Goal: Task Accomplishment & Management: Complete application form

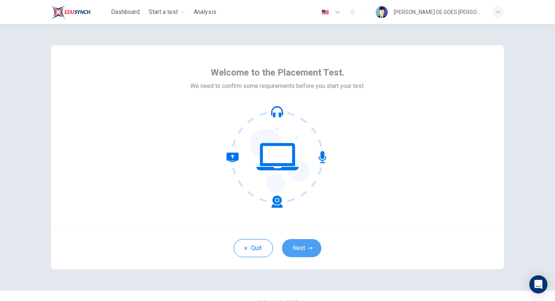
click at [297, 250] on button "Next" at bounding box center [301, 248] width 39 height 18
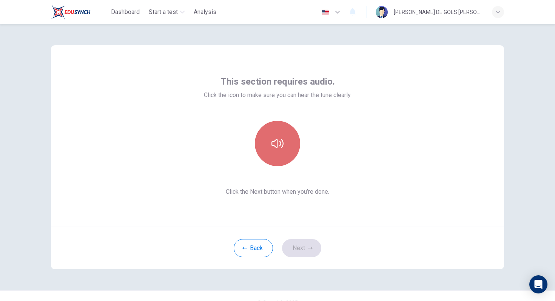
click at [277, 160] on button "button" at bounding box center [277, 143] width 45 height 45
click at [278, 158] on button "button" at bounding box center [277, 143] width 45 height 45
click at [269, 137] on button "button" at bounding box center [277, 143] width 45 height 45
click at [270, 137] on button "button" at bounding box center [277, 143] width 45 height 45
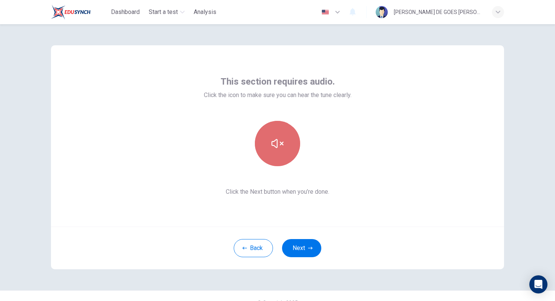
click at [270, 138] on button "button" at bounding box center [277, 143] width 45 height 45
click at [264, 194] on span "Click the Next button when you’re done." at bounding box center [278, 191] width 148 height 9
click at [266, 125] on button "button" at bounding box center [277, 143] width 45 height 45
click at [278, 143] on icon "button" at bounding box center [277, 143] width 12 height 12
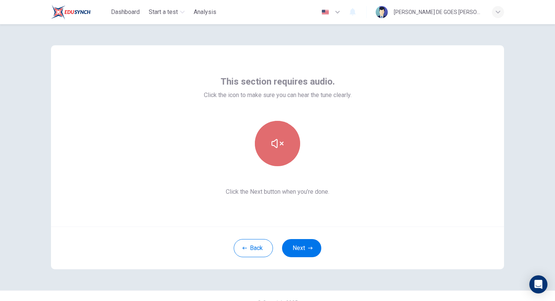
click at [277, 141] on icon "button" at bounding box center [277, 143] width 12 height 9
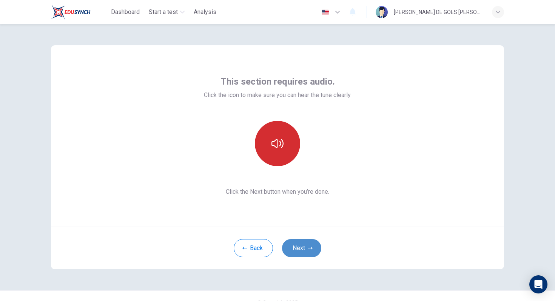
click at [300, 247] on button "Next" at bounding box center [301, 248] width 39 height 18
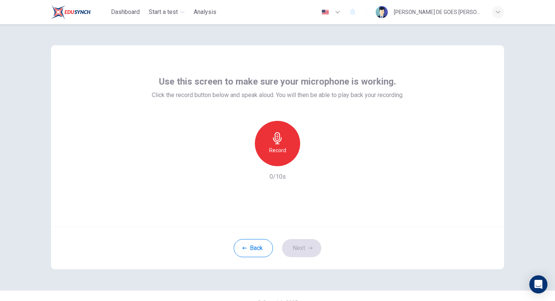
click at [280, 150] on h6 "Record" at bounding box center [277, 150] width 17 height 9
click at [273, 157] on div "Stop" at bounding box center [277, 143] width 45 height 45
click at [310, 160] on icon "button" at bounding box center [312, 160] width 8 height 8
click at [310, 160] on icon "button" at bounding box center [312, 160] width 5 height 6
click at [309, 248] on icon "button" at bounding box center [310, 248] width 5 height 3
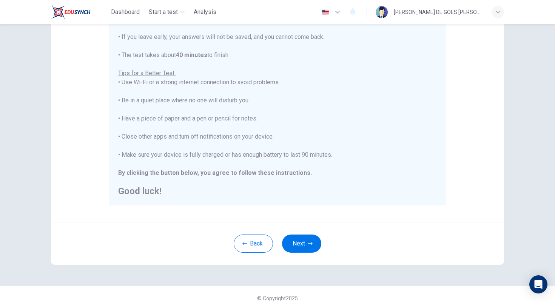
scroll to position [114, 0]
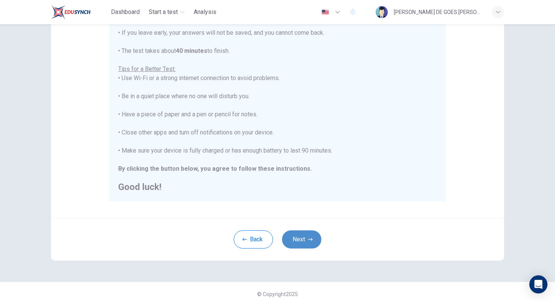
click at [299, 238] on button "Next" at bounding box center [301, 239] width 39 height 18
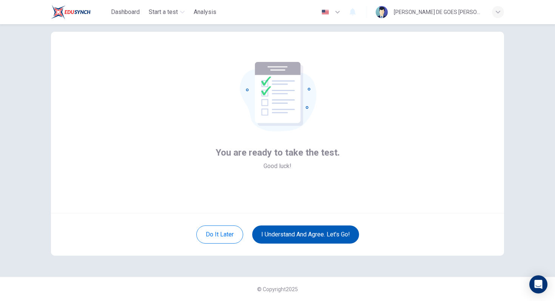
scroll to position [14, 0]
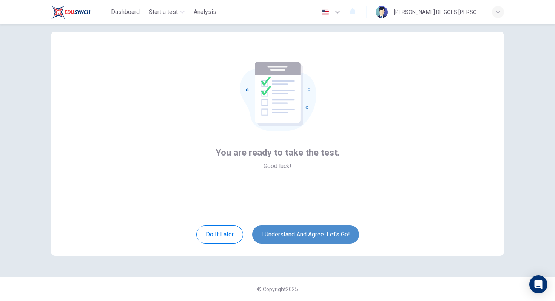
click at [299, 239] on button "I understand and agree. Let’s go!" at bounding box center [305, 234] width 107 height 18
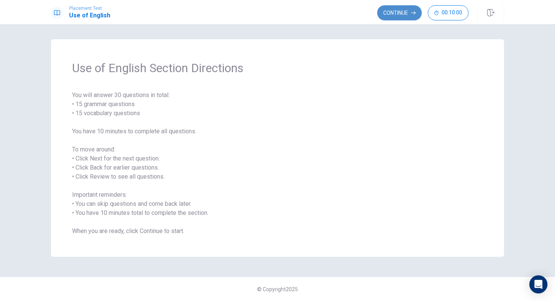
click at [396, 12] on button "Continue" at bounding box center [399, 12] width 45 height 15
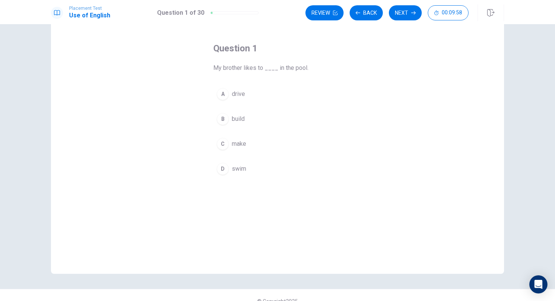
scroll to position [27, 0]
click at [225, 172] on div "D" at bounding box center [223, 169] width 12 height 12
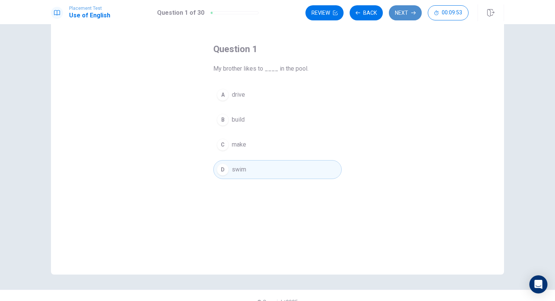
click at [405, 17] on button "Next" at bounding box center [405, 12] width 33 height 15
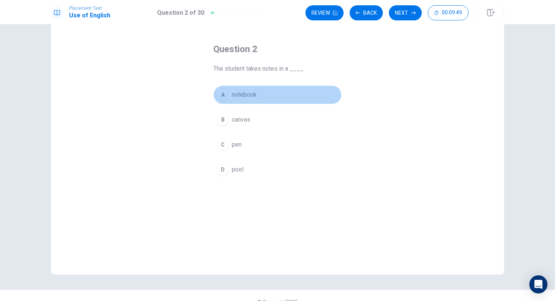
click at [228, 98] on button "A notebook" at bounding box center [277, 94] width 128 height 19
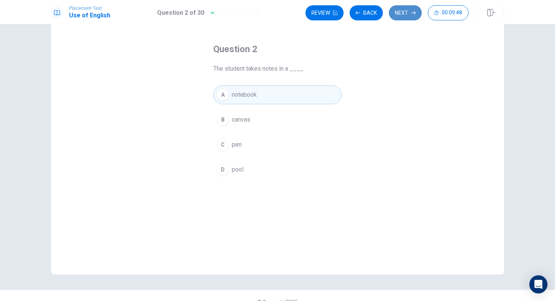
click at [396, 15] on button "Next" at bounding box center [405, 12] width 33 height 15
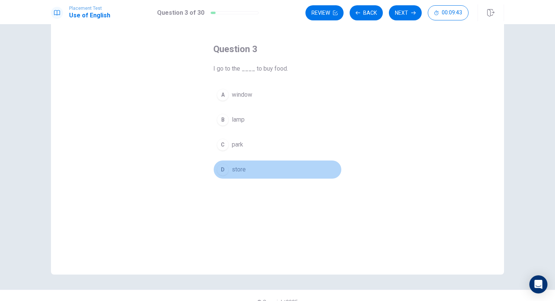
click at [224, 173] on div "D" at bounding box center [223, 169] width 12 height 12
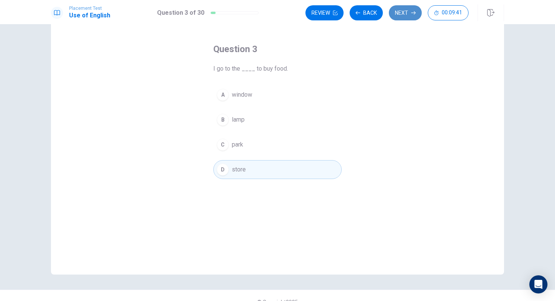
click at [406, 12] on button "Next" at bounding box center [405, 12] width 33 height 15
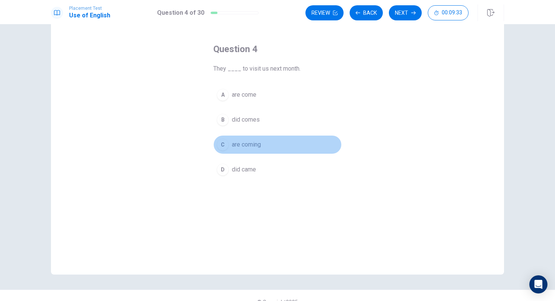
click at [221, 146] on div "C" at bounding box center [223, 145] width 12 height 12
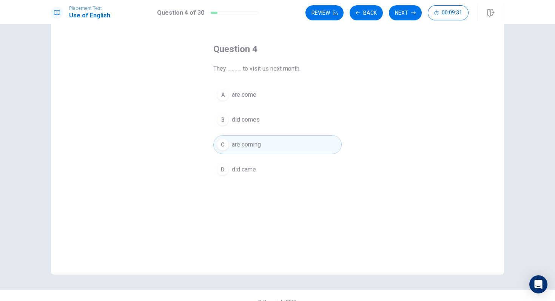
click at [399, 23] on div "Placement Test Use of English Question 4 of 30 Review Back Next 00:09:31" at bounding box center [277, 12] width 555 height 24
click at [399, 8] on button "Next" at bounding box center [405, 12] width 33 height 15
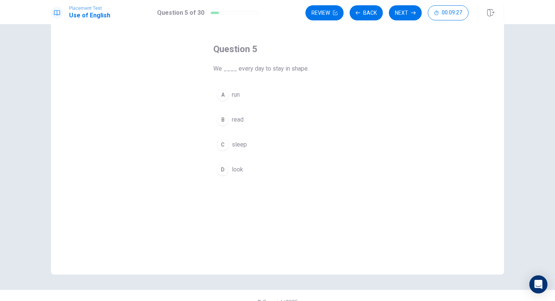
click at [225, 104] on div "A run B read C sleep D look" at bounding box center [277, 132] width 128 height 94
click at [221, 93] on div "A" at bounding box center [223, 95] width 12 height 12
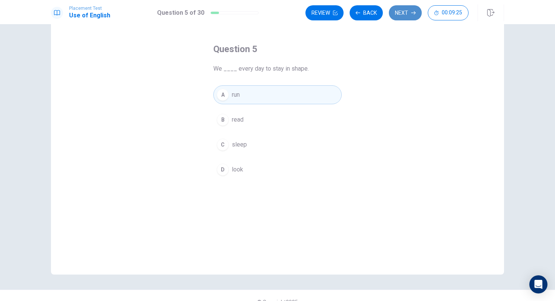
click at [401, 13] on button "Next" at bounding box center [405, 12] width 33 height 15
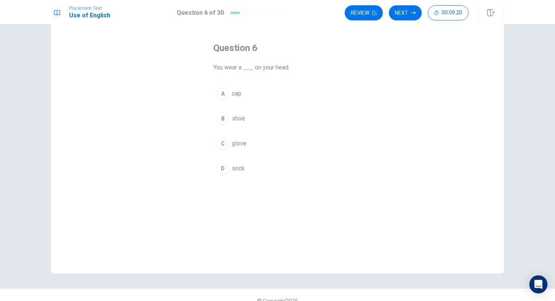
scroll to position [25, 0]
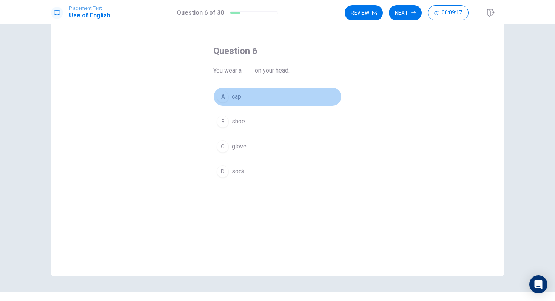
click at [222, 96] on div "A" at bounding box center [223, 97] width 12 height 12
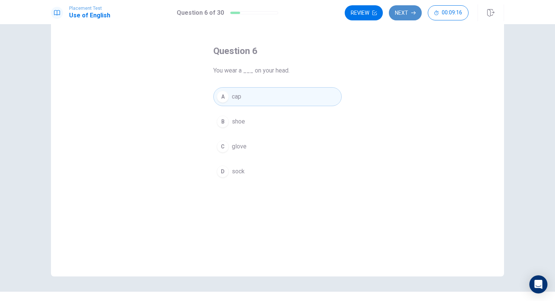
click at [399, 10] on button "Next" at bounding box center [405, 12] width 33 height 15
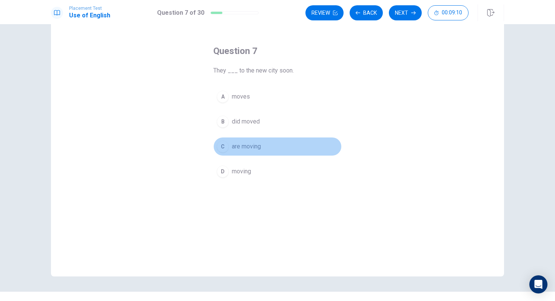
click at [222, 143] on div "C" at bounding box center [223, 146] width 12 height 12
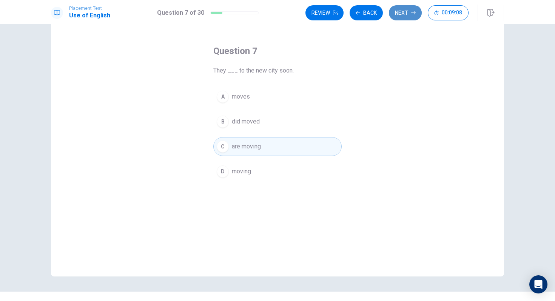
click at [408, 14] on button "Next" at bounding box center [405, 12] width 33 height 15
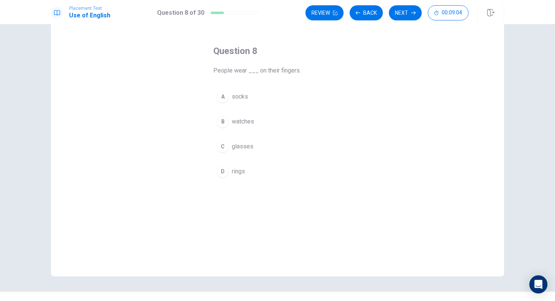
click at [223, 171] on div "D" at bounding box center [223, 171] width 12 height 12
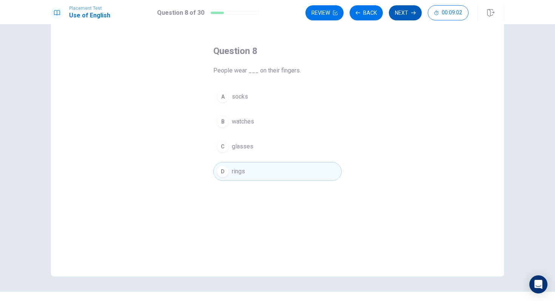
click at [404, 17] on button "Next" at bounding box center [405, 12] width 33 height 15
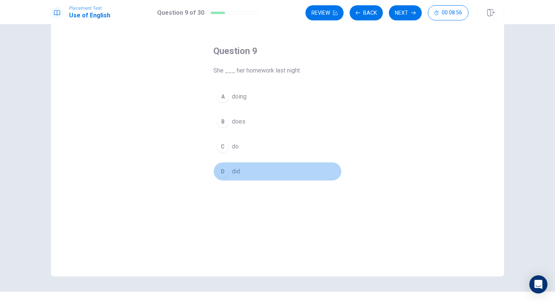
click at [225, 169] on div "D" at bounding box center [223, 171] width 12 height 12
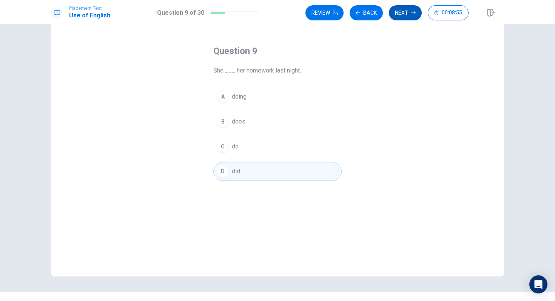
click at [401, 13] on button "Next" at bounding box center [405, 12] width 33 height 15
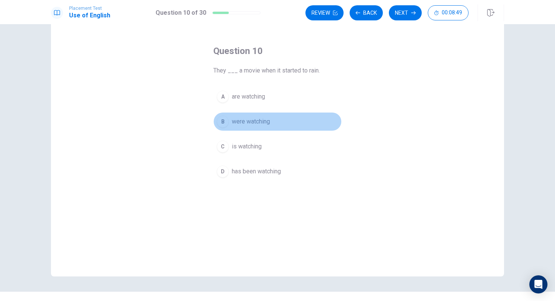
click at [224, 121] on div "B" at bounding box center [223, 122] width 12 height 12
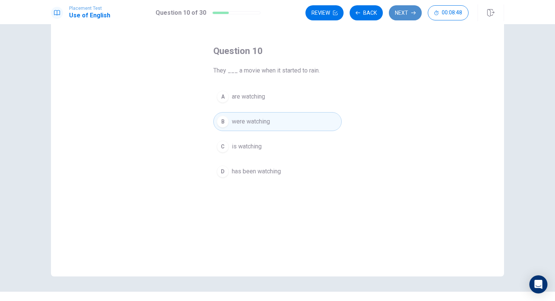
click at [414, 13] on icon "button" at bounding box center [413, 13] width 5 height 5
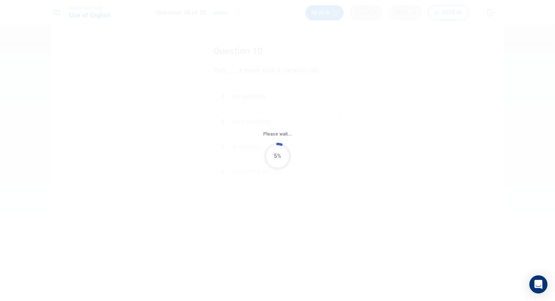
scroll to position [0, 0]
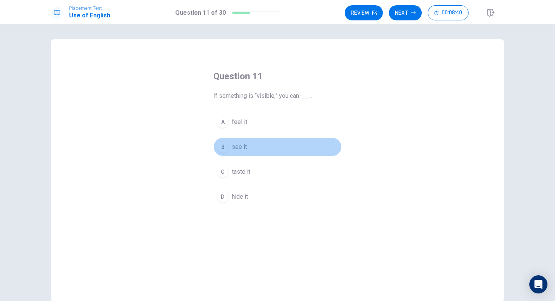
click at [223, 146] on div "B" at bounding box center [223, 147] width 12 height 12
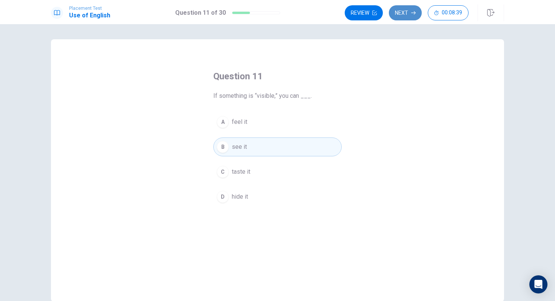
click at [403, 11] on button "Next" at bounding box center [405, 12] width 33 height 15
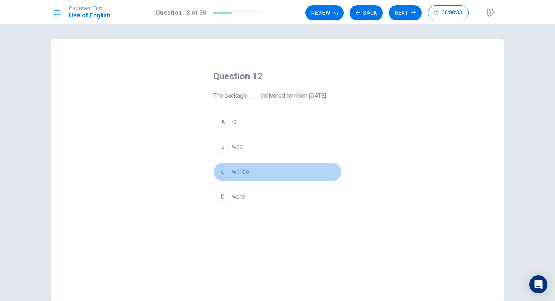
click at [220, 172] on div "C" at bounding box center [223, 172] width 12 height 12
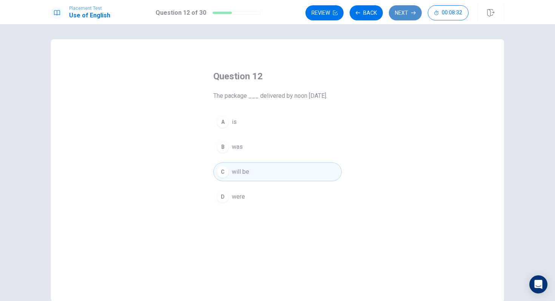
click at [398, 14] on button "Next" at bounding box center [405, 12] width 33 height 15
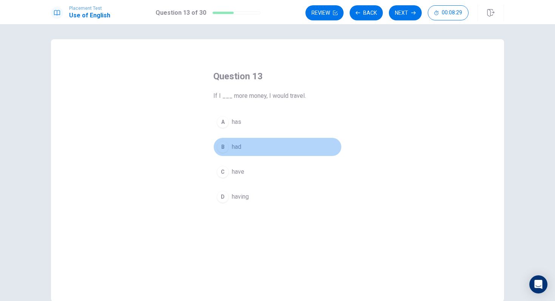
click at [218, 147] on div "B" at bounding box center [223, 147] width 12 height 12
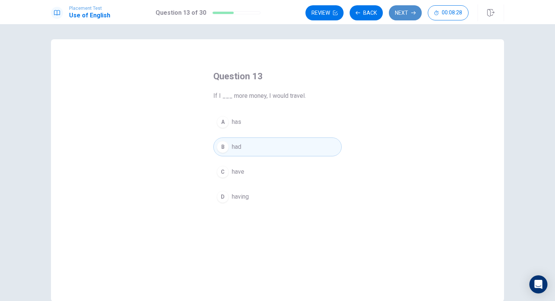
click at [406, 18] on button "Next" at bounding box center [405, 12] width 33 height 15
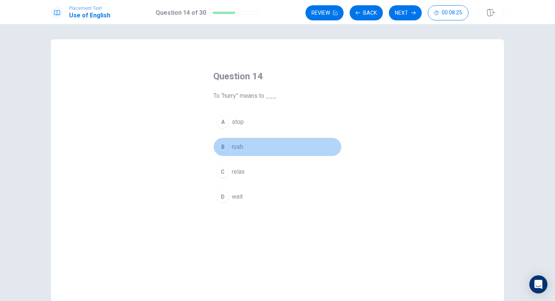
click at [222, 152] on div "B" at bounding box center [223, 147] width 12 height 12
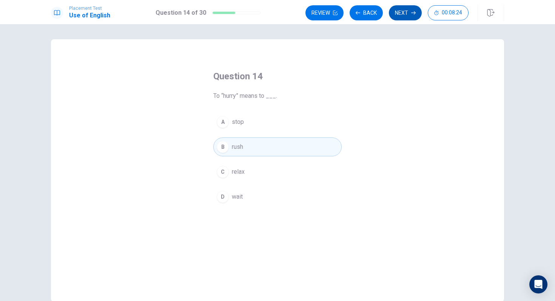
click at [404, 12] on button "Next" at bounding box center [405, 12] width 33 height 15
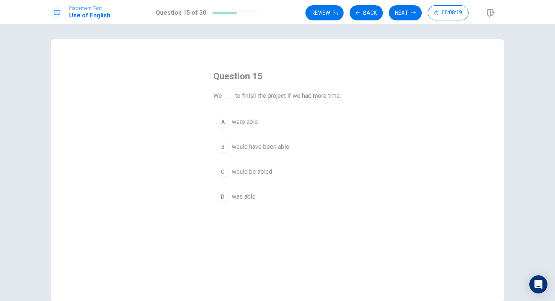
click at [225, 146] on div "B" at bounding box center [223, 147] width 12 height 12
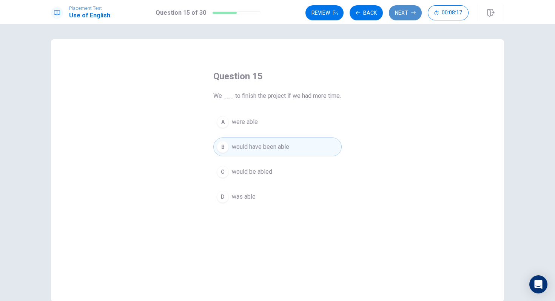
click at [403, 10] on button "Next" at bounding box center [405, 12] width 33 height 15
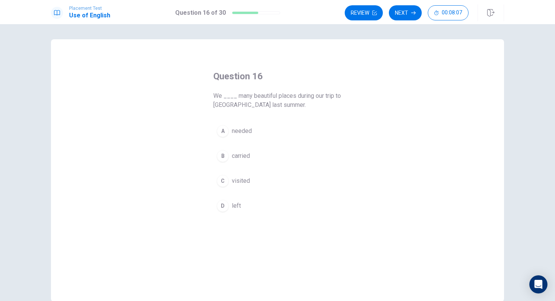
click at [226, 182] on div "C" at bounding box center [223, 181] width 12 height 12
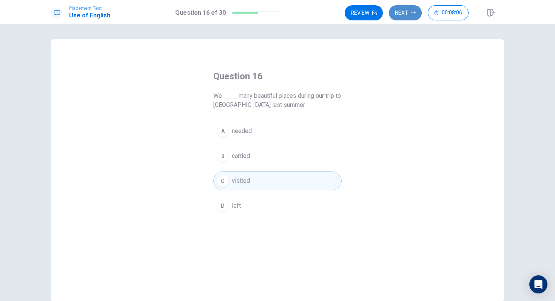
click at [401, 13] on button "Next" at bounding box center [405, 12] width 33 height 15
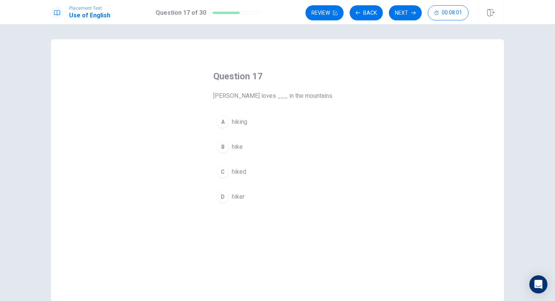
click at [226, 117] on button "A hiking" at bounding box center [277, 122] width 128 height 19
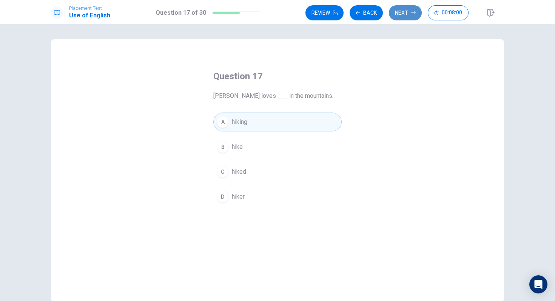
click at [407, 14] on button "Next" at bounding box center [405, 12] width 33 height 15
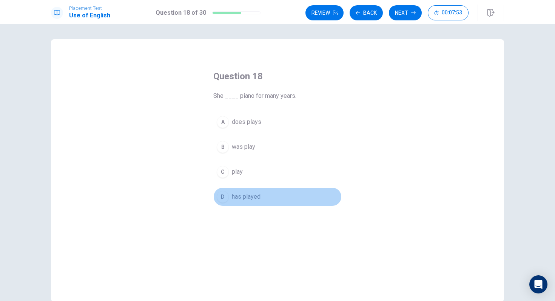
click at [222, 194] on div "D" at bounding box center [223, 197] width 12 height 12
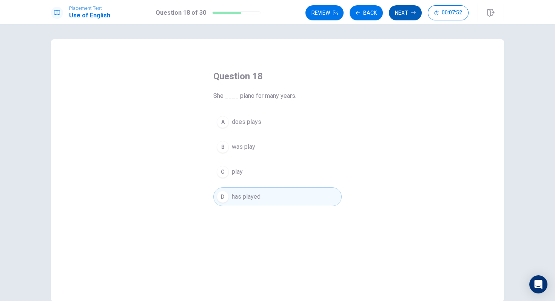
click at [404, 14] on button "Next" at bounding box center [405, 12] width 33 height 15
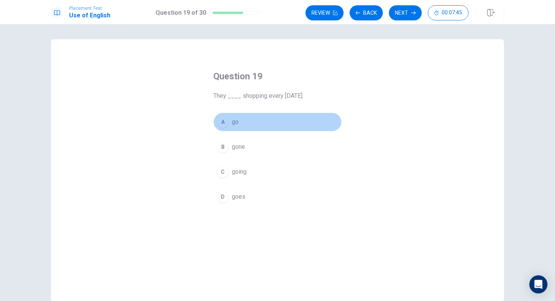
click at [217, 117] on button "A go" at bounding box center [277, 122] width 128 height 19
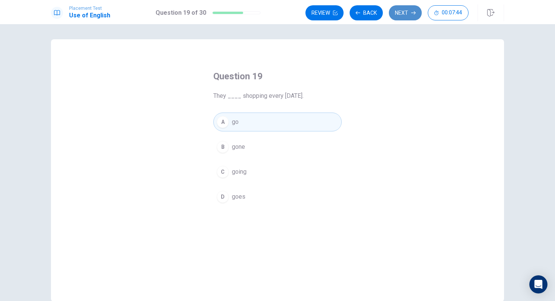
click at [397, 15] on button "Next" at bounding box center [405, 12] width 33 height 15
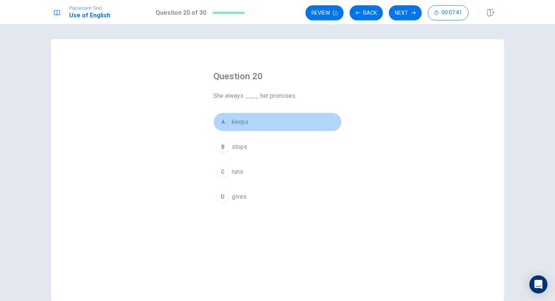
click at [225, 128] on button "A keeps" at bounding box center [277, 122] width 128 height 19
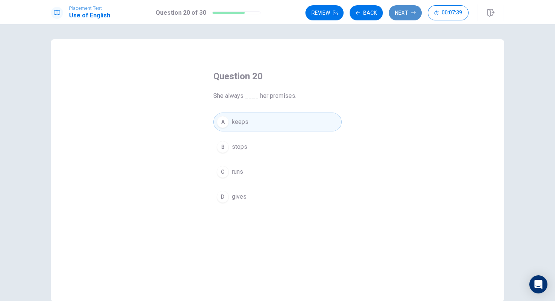
click at [412, 9] on button "Next" at bounding box center [405, 12] width 33 height 15
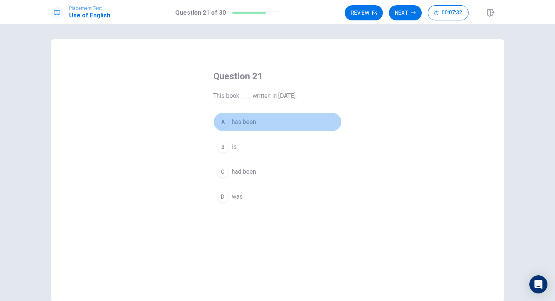
click at [223, 124] on div "A" at bounding box center [223, 122] width 12 height 12
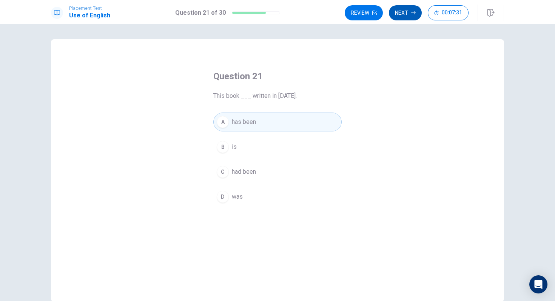
click at [407, 15] on button "Next" at bounding box center [405, 12] width 33 height 15
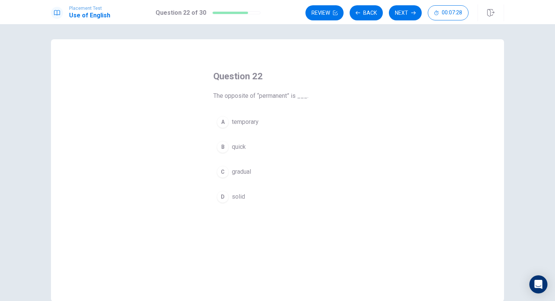
click at [224, 121] on div "A" at bounding box center [223, 122] width 12 height 12
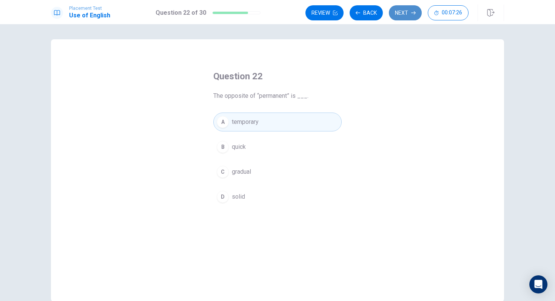
click at [404, 14] on button "Next" at bounding box center [405, 12] width 33 height 15
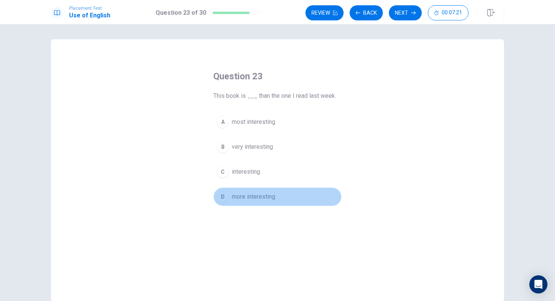
click at [227, 197] on div "D" at bounding box center [223, 197] width 12 height 12
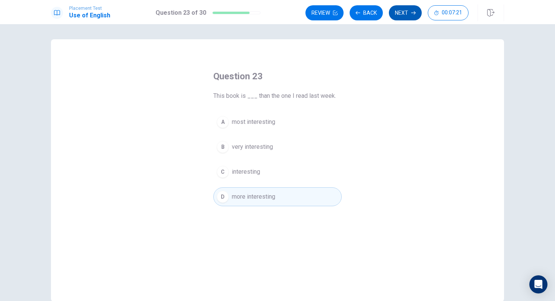
click at [406, 11] on button "Next" at bounding box center [405, 12] width 33 height 15
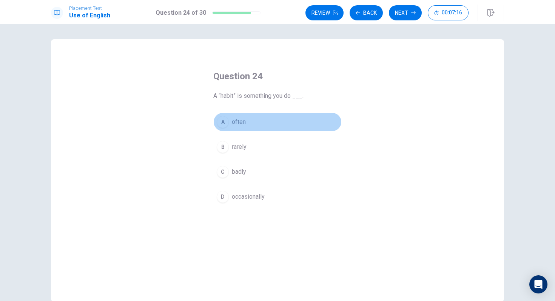
click at [223, 117] on div "A" at bounding box center [223, 122] width 12 height 12
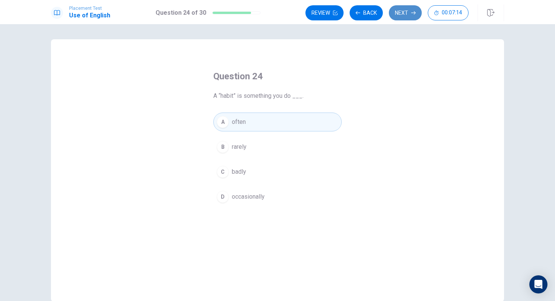
click at [401, 11] on button "Next" at bounding box center [405, 12] width 33 height 15
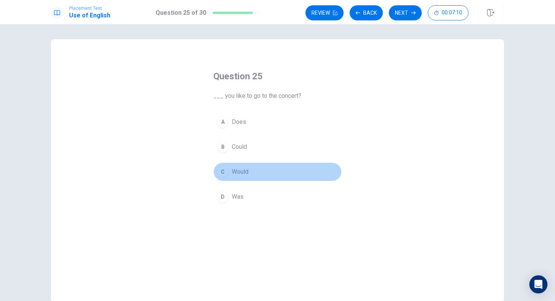
click at [225, 169] on div "C" at bounding box center [223, 172] width 12 height 12
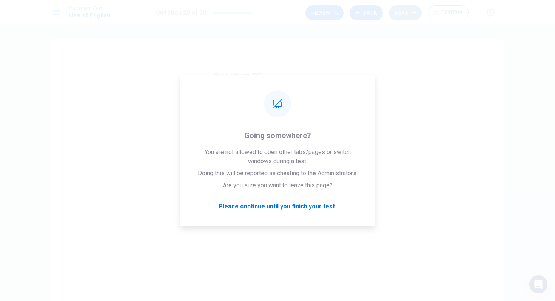
click at [409, 16] on button "Next" at bounding box center [405, 12] width 33 height 15
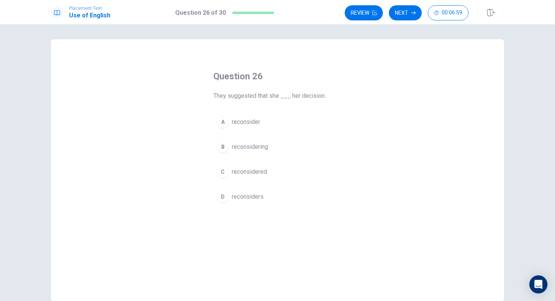
click at [224, 117] on div "A" at bounding box center [223, 122] width 12 height 12
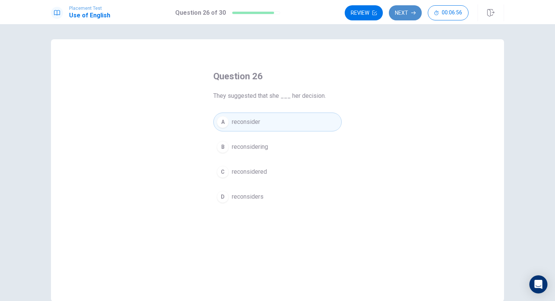
click at [401, 11] on button "Next" at bounding box center [405, 12] width 33 height 15
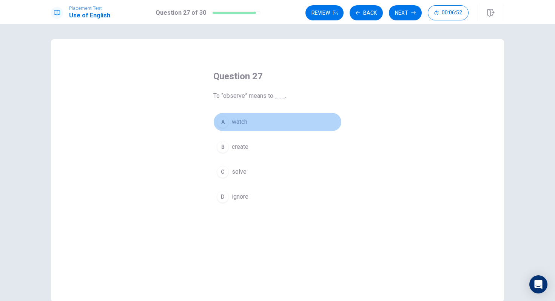
click at [224, 122] on div "A" at bounding box center [223, 122] width 12 height 12
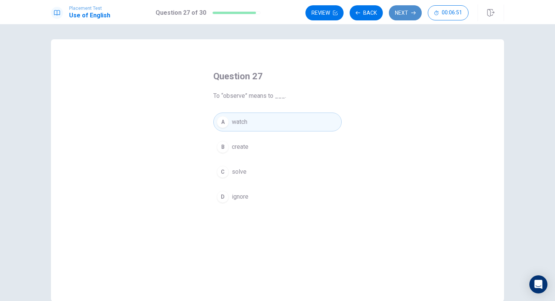
click at [407, 17] on button "Next" at bounding box center [405, 12] width 33 height 15
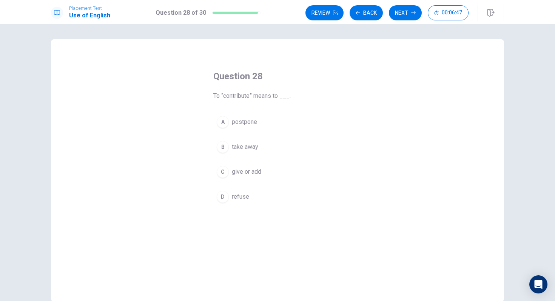
click at [226, 174] on div "C" at bounding box center [223, 172] width 12 height 12
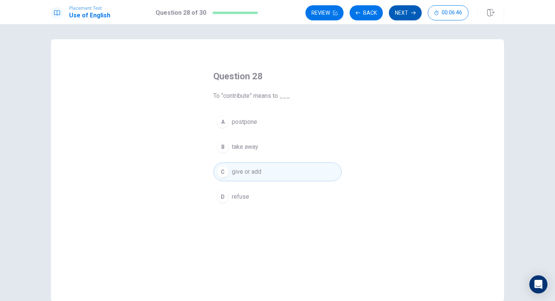
click at [413, 16] on button "Next" at bounding box center [405, 12] width 33 height 15
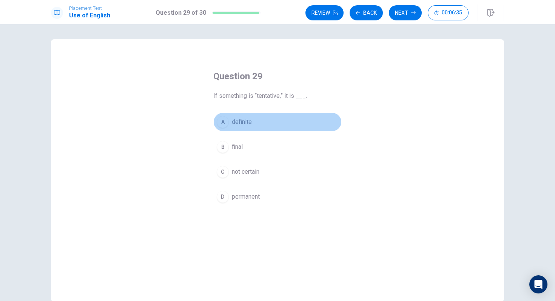
click at [224, 122] on div "A" at bounding box center [223, 122] width 12 height 12
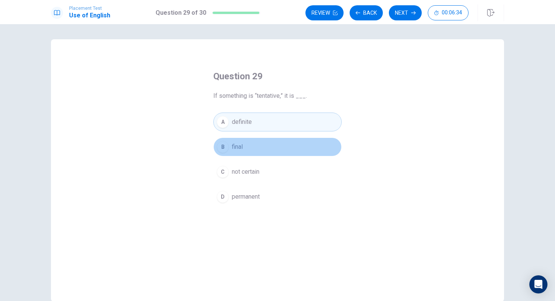
click at [223, 148] on div "B" at bounding box center [223, 147] width 12 height 12
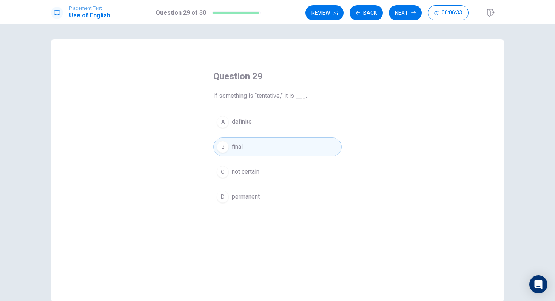
click at [224, 179] on button "C not certain" at bounding box center [277, 171] width 128 height 19
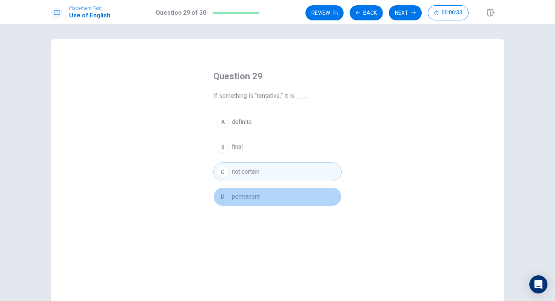
click at [225, 204] on button "D permanent" at bounding box center [277, 196] width 128 height 19
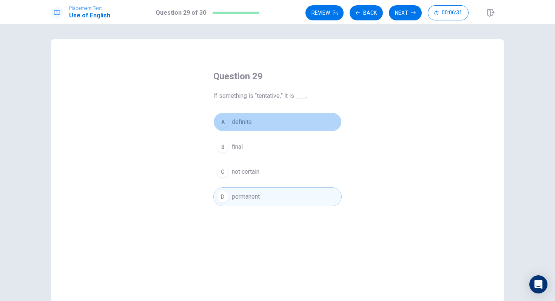
click at [227, 123] on div "A" at bounding box center [223, 122] width 12 height 12
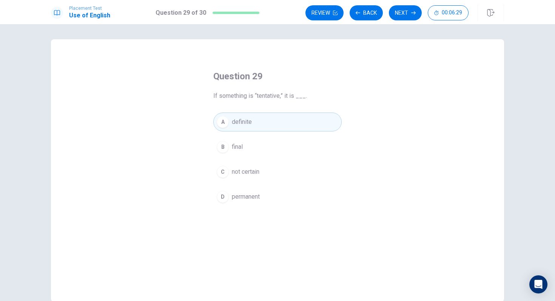
click at [224, 175] on div "C" at bounding box center [223, 172] width 12 height 12
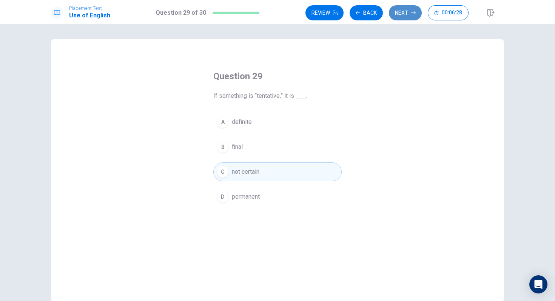
click at [398, 16] on button "Next" at bounding box center [405, 12] width 33 height 15
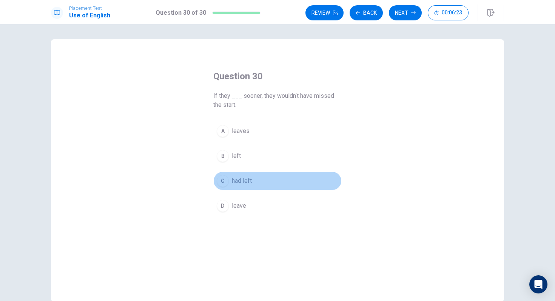
click at [231, 188] on button "C had left" at bounding box center [277, 180] width 128 height 19
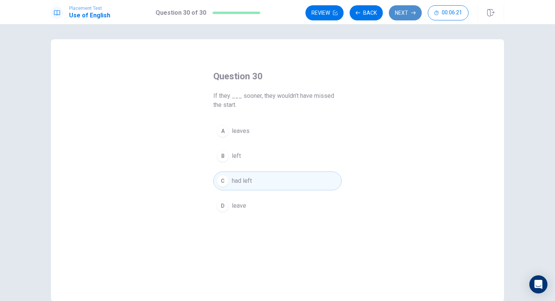
click at [410, 16] on button "Next" at bounding box center [405, 12] width 33 height 15
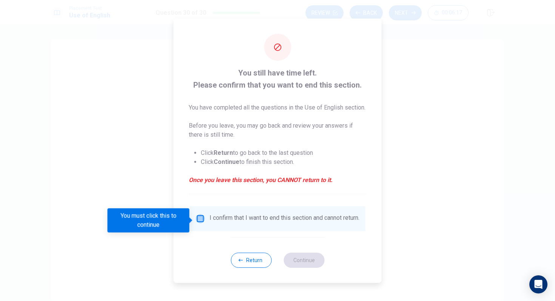
click at [200, 222] on input "You must click this to continue" at bounding box center [200, 218] width 9 height 9
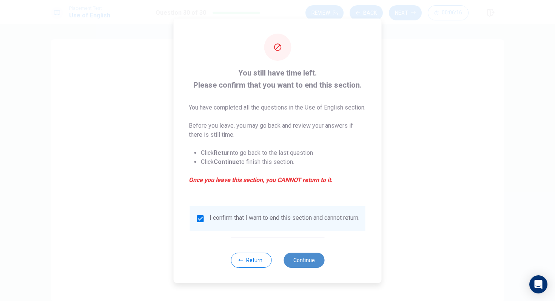
click at [318, 265] on button "Continue" at bounding box center [304, 260] width 41 height 15
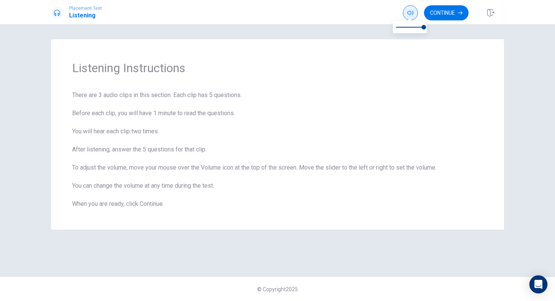
click at [406, 14] on button "button" at bounding box center [410, 12] width 15 height 15
click at [407, 14] on icon "button" at bounding box center [410, 13] width 6 height 6
click at [389, 108] on span "There are 3 audio clips in this section. Each clip has 5 questions. Before each…" at bounding box center [277, 150] width 411 height 118
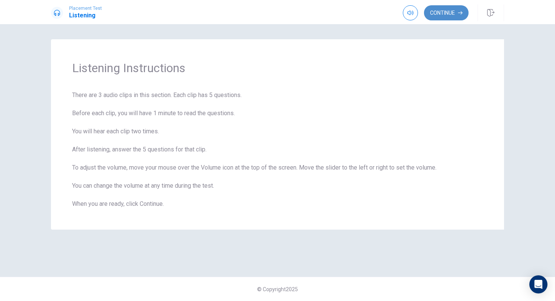
click at [441, 13] on button "Continue" at bounding box center [446, 12] width 45 height 15
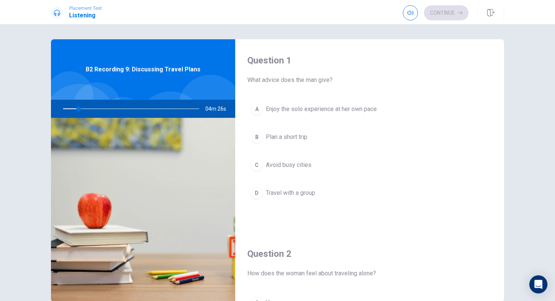
drag, startPoint x: 79, startPoint y: 108, endPoint x: 82, endPoint y: 109, distance: 3.9
click at [82, 109] on div at bounding box center [129, 109] width 151 height 18
drag, startPoint x: 81, startPoint y: 108, endPoint x: 91, endPoint y: 109, distance: 10.6
click at [91, 109] on div at bounding box center [129, 109] width 151 height 18
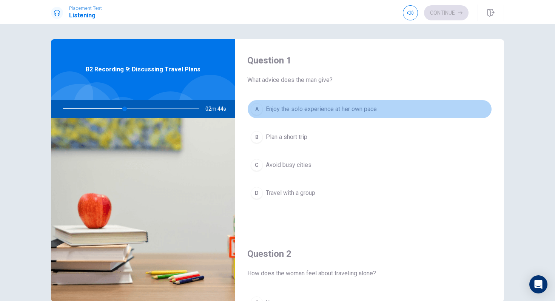
click at [261, 106] on div "A" at bounding box center [257, 109] width 12 height 12
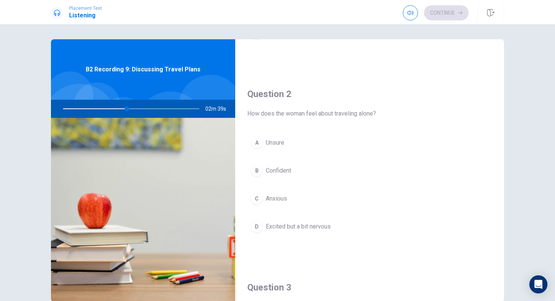
scroll to position [160, 0]
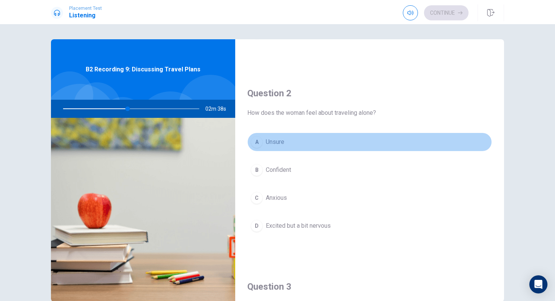
click at [278, 142] on span "Unsure" at bounding box center [275, 141] width 19 height 9
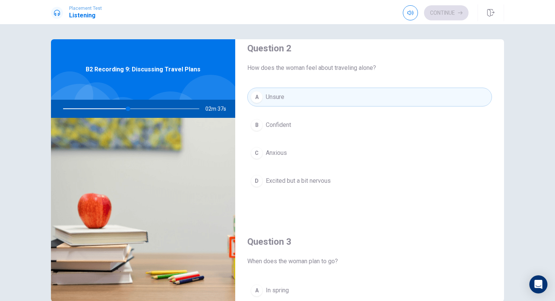
scroll to position [210, 0]
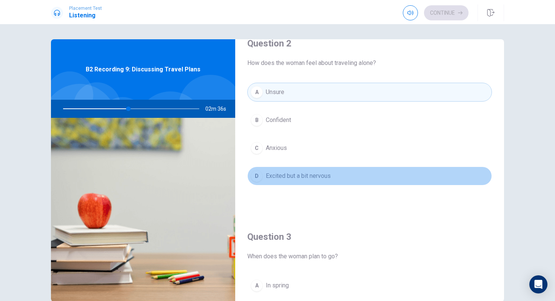
click at [291, 177] on span "Excited but a bit nervous" at bounding box center [298, 175] width 65 height 9
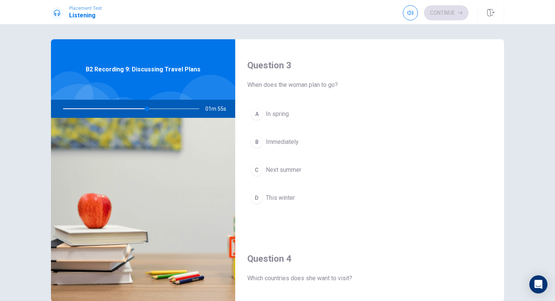
scroll to position [388, 0]
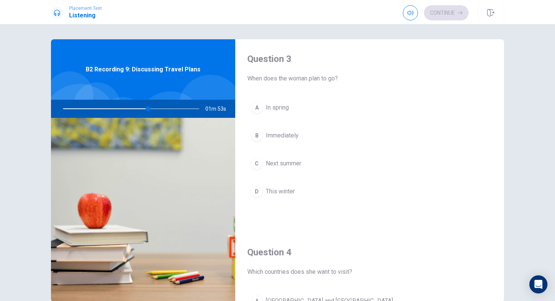
click at [285, 158] on button "C Next summer" at bounding box center [369, 163] width 245 height 19
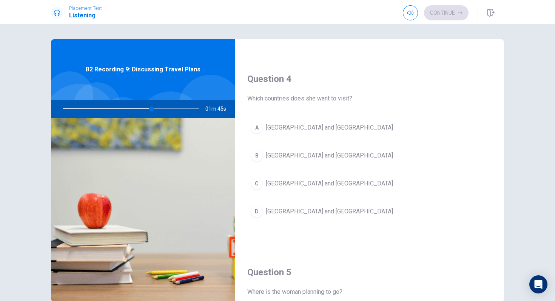
scroll to position [570, 0]
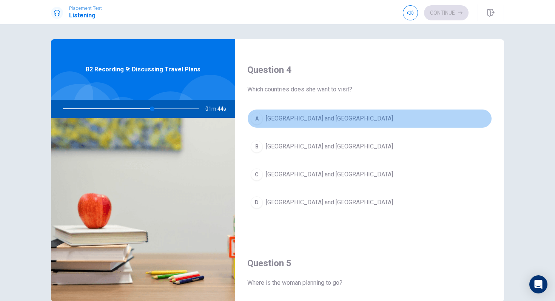
click at [278, 118] on span "[GEOGRAPHIC_DATA] and [GEOGRAPHIC_DATA]" at bounding box center [329, 118] width 127 height 9
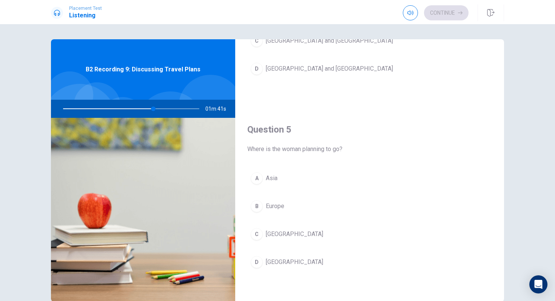
scroll to position [704, 0]
click at [275, 212] on button "B Europe" at bounding box center [369, 206] width 245 height 19
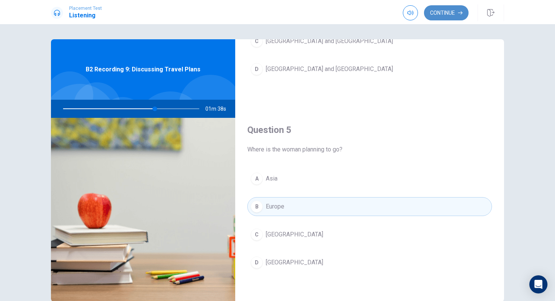
click at [451, 16] on button "Continue" at bounding box center [446, 12] width 45 height 15
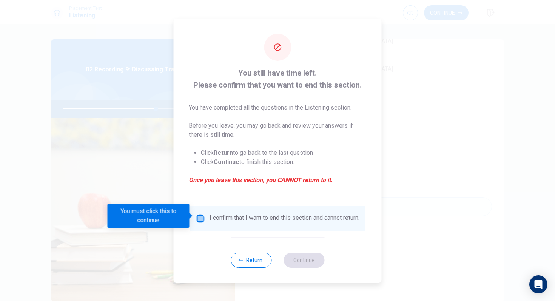
click at [197, 214] on input "You must click this to continue" at bounding box center [200, 218] width 9 height 9
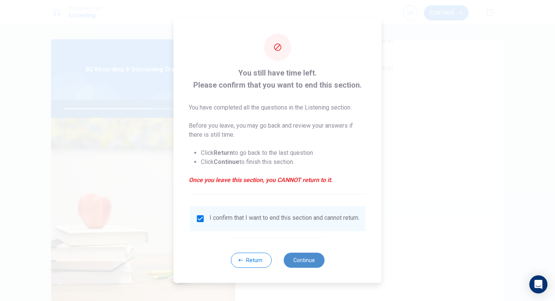
click at [303, 265] on button "Continue" at bounding box center [304, 260] width 41 height 15
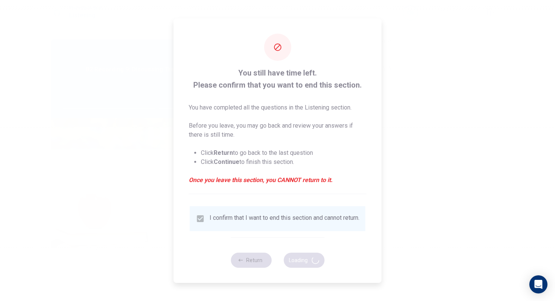
type input "69"
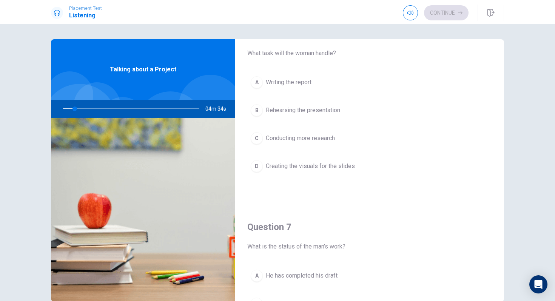
scroll to position [0, 0]
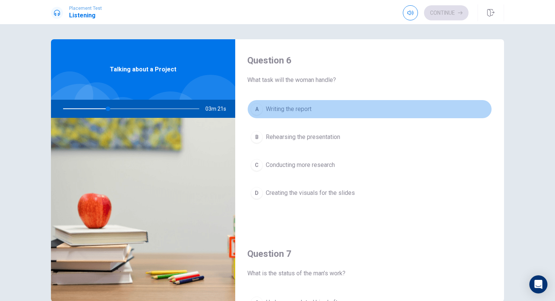
click at [262, 108] on div "A" at bounding box center [257, 109] width 12 height 12
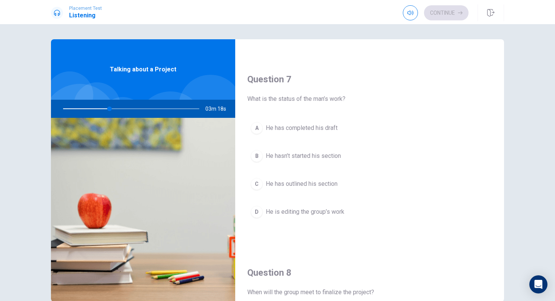
scroll to position [177, 0]
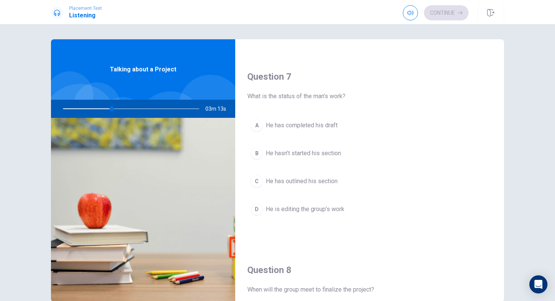
click at [262, 151] on div "B" at bounding box center [257, 153] width 12 height 12
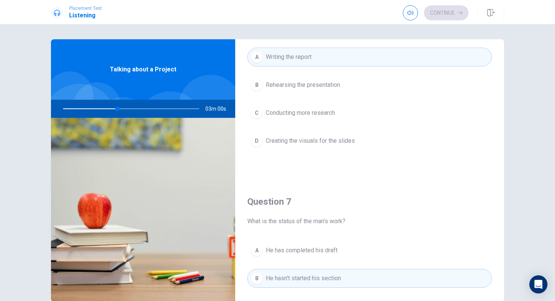
scroll to position [53, 0]
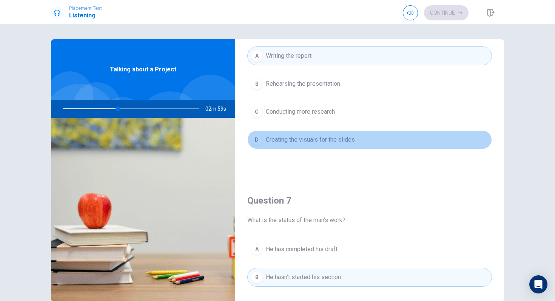
click at [315, 142] on span "Creating the visuals for the slides" at bounding box center [310, 139] width 89 height 9
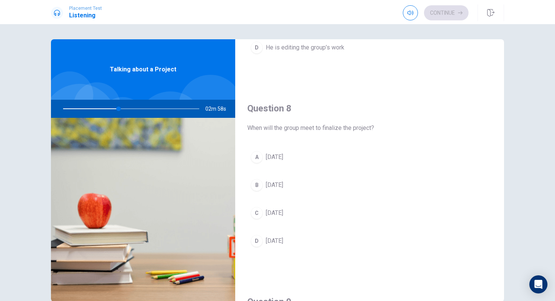
scroll to position [362, 0]
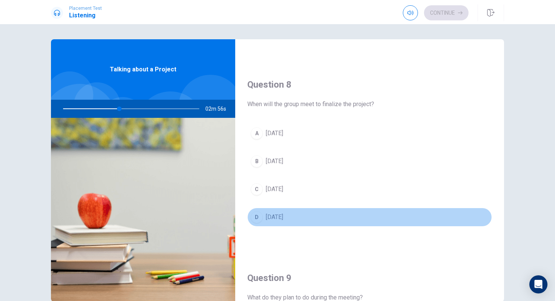
click at [294, 217] on button "D [DATE]" at bounding box center [369, 217] width 245 height 19
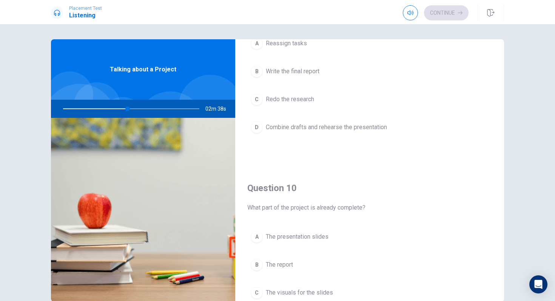
scroll to position [704, 0]
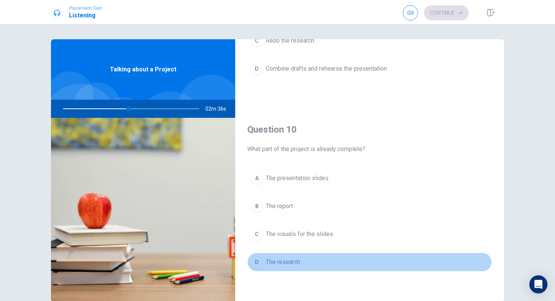
click at [275, 265] on span "The research" at bounding box center [283, 261] width 34 height 9
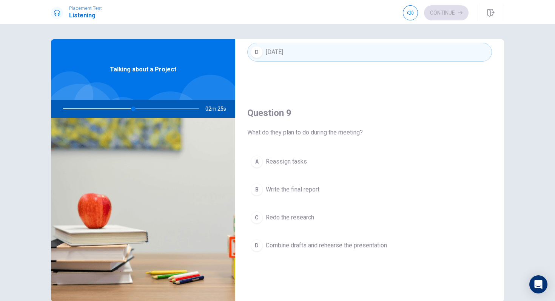
scroll to position [527, 0]
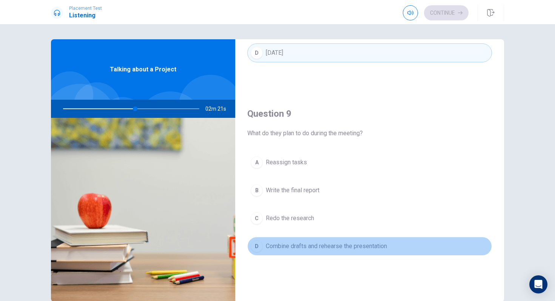
click at [304, 248] on span "Combine drafts and rehearse the presentation" at bounding box center [326, 246] width 121 height 9
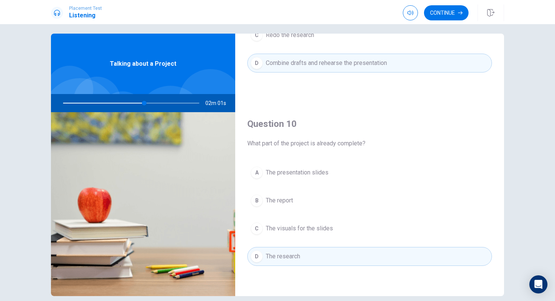
scroll to position [12, 0]
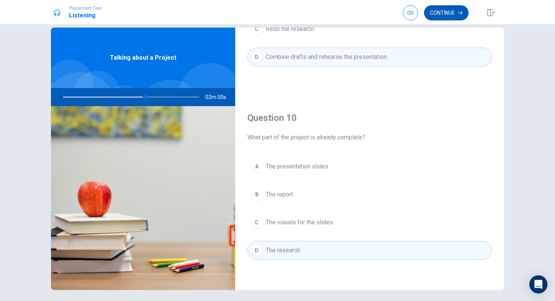
click at [449, 16] on button "Continue" at bounding box center [446, 12] width 45 height 15
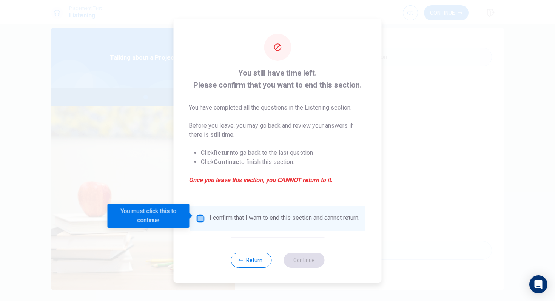
click at [198, 218] on input "You must click this to continue" at bounding box center [200, 218] width 9 height 9
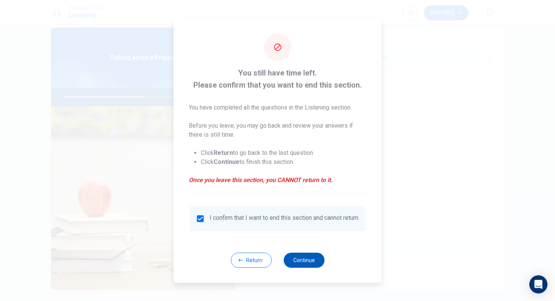
click at [310, 263] on button "Continue" at bounding box center [304, 260] width 41 height 15
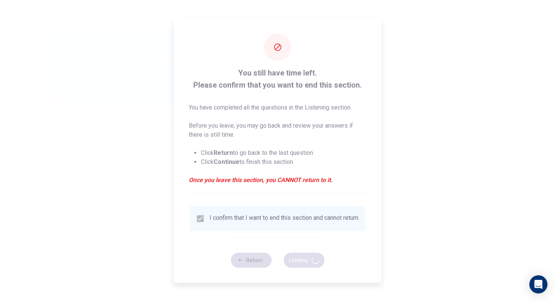
type input "62"
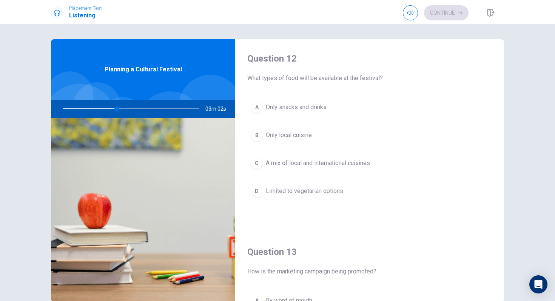
scroll to position [192, 0]
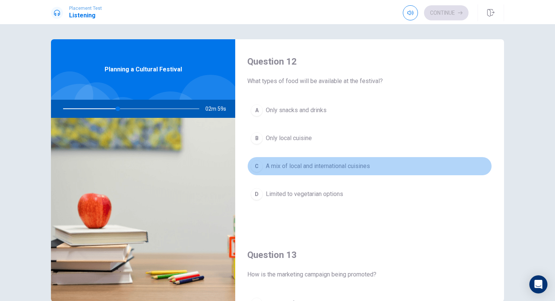
click at [255, 167] on div "C" at bounding box center [257, 166] width 12 height 12
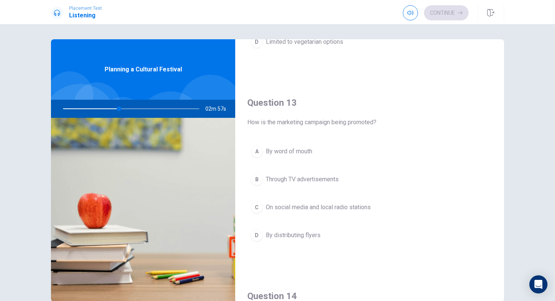
scroll to position [370, 0]
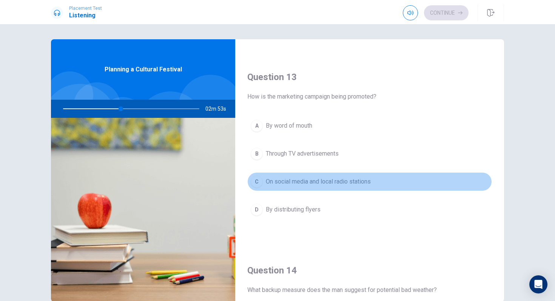
click at [266, 188] on button "C On social media and local radio stations" at bounding box center [369, 181] width 245 height 19
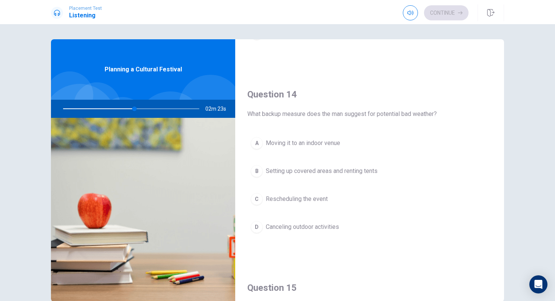
scroll to position [545, 0]
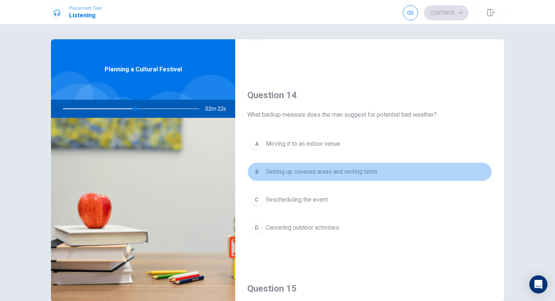
click at [261, 172] on div "B" at bounding box center [257, 172] width 12 height 12
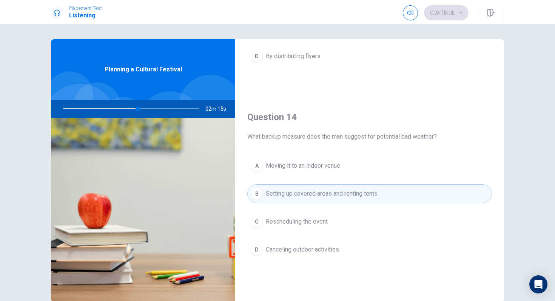
scroll to position [704, 0]
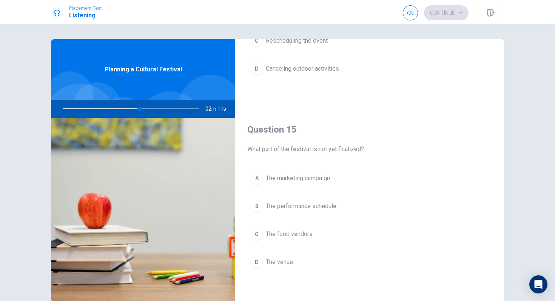
click at [268, 215] on button "B The performance schedule" at bounding box center [369, 206] width 245 height 19
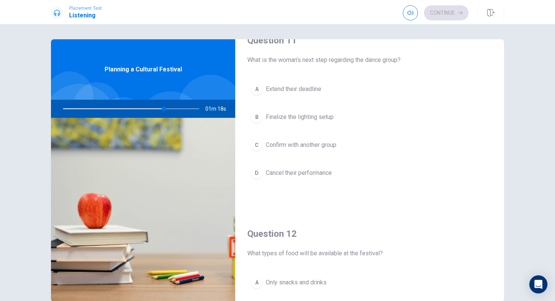
scroll to position [0, 0]
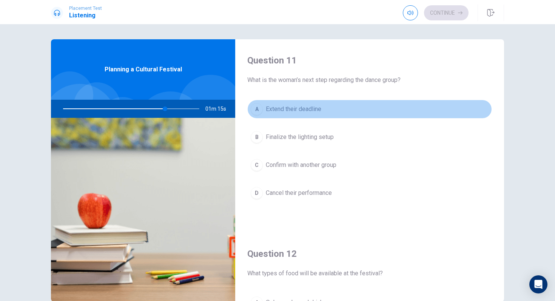
click at [303, 110] on span "Extend their deadline" at bounding box center [294, 109] width 56 height 9
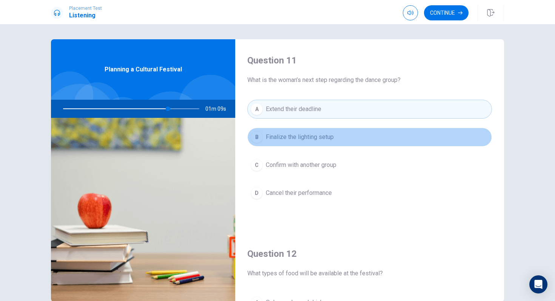
click at [307, 136] on span "Finalize the lighting setup" at bounding box center [300, 137] width 68 height 9
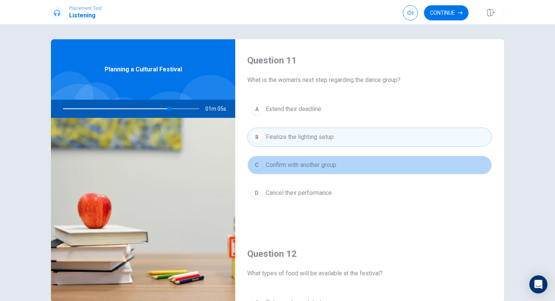
click at [308, 171] on button "C Confirm with another group" at bounding box center [369, 165] width 245 height 19
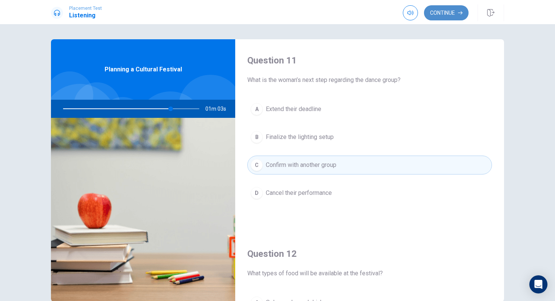
click at [451, 13] on button "Continue" at bounding box center [446, 12] width 45 height 15
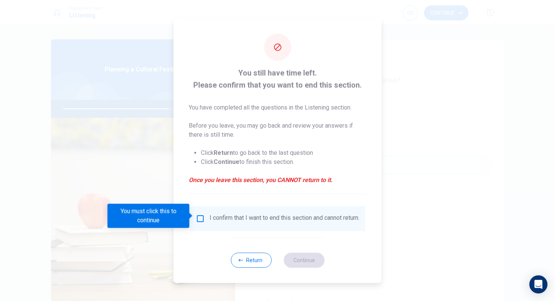
click at [239, 226] on div "I confirm that I want to end this section and cannot return." at bounding box center [278, 218] width 176 height 25
click at [199, 215] on input "You must click this to continue" at bounding box center [200, 218] width 9 height 9
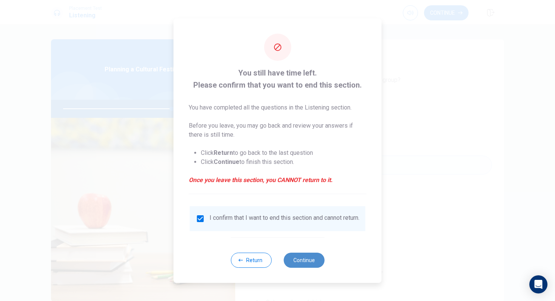
click at [307, 258] on button "Continue" at bounding box center [304, 260] width 41 height 15
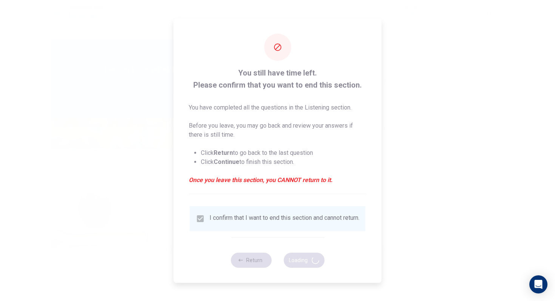
type input "81"
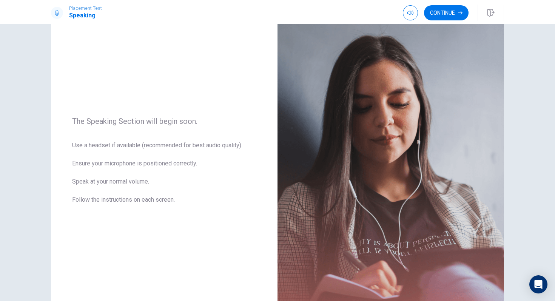
scroll to position [41, 0]
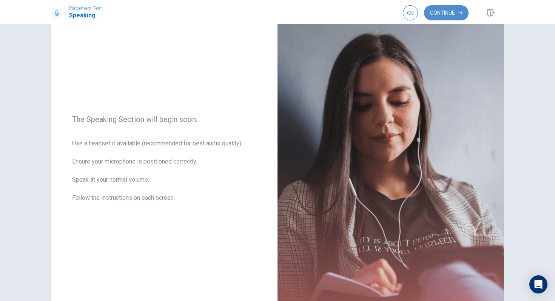
click at [442, 11] on button "Continue" at bounding box center [446, 12] width 45 height 15
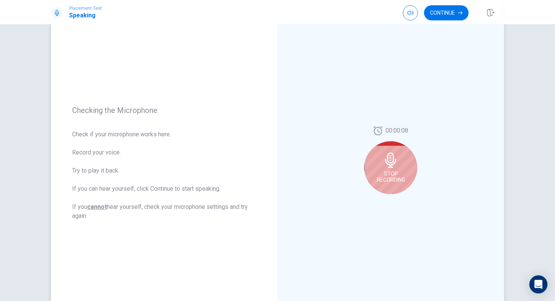
click at [399, 167] on div "Stop Recording" at bounding box center [390, 167] width 53 height 53
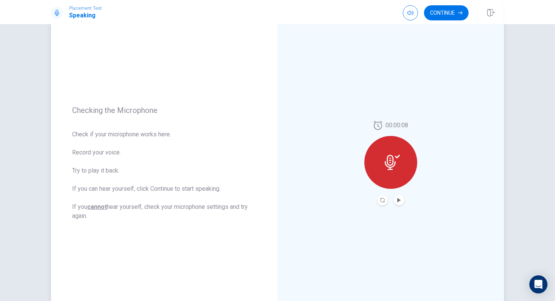
click at [393, 177] on div at bounding box center [390, 162] width 53 height 53
click at [385, 198] on button "Record Again" at bounding box center [382, 200] width 11 height 11
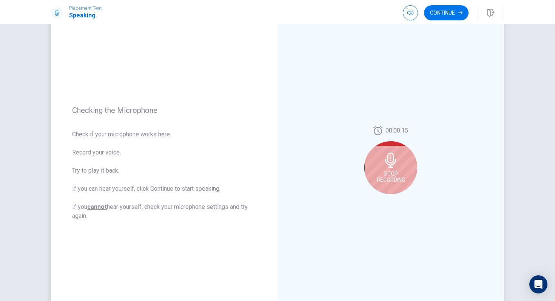
click at [390, 168] on div "Stop Recording" at bounding box center [390, 167] width 53 height 53
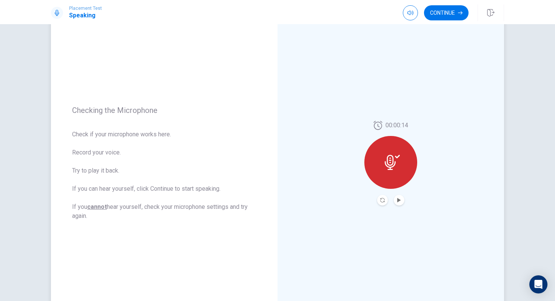
click at [390, 168] on icon at bounding box center [390, 162] width 11 height 15
click at [389, 167] on icon at bounding box center [390, 162] width 11 height 15
click at [382, 200] on icon "Record Again" at bounding box center [382, 200] width 5 height 5
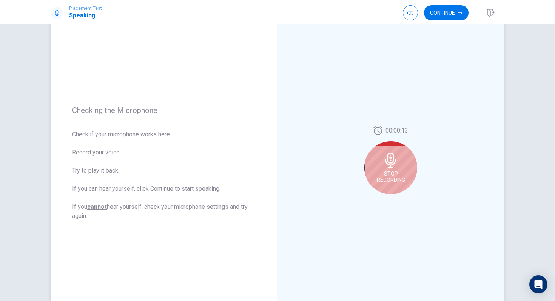
click at [401, 169] on div "Stop Recording" at bounding box center [390, 167] width 53 height 53
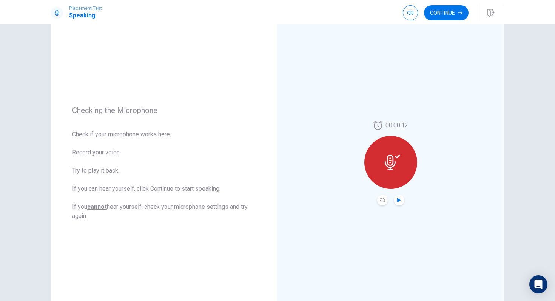
click at [401, 201] on icon "Play Audio" at bounding box center [399, 200] width 5 height 5
click at [381, 199] on icon "Record Again" at bounding box center [382, 200] width 5 height 5
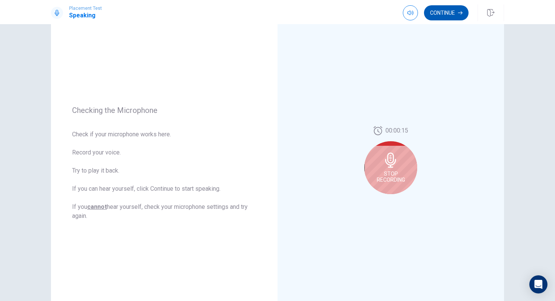
click at [450, 16] on button "Continue" at bounding box center [446, 12] width 45 height 15
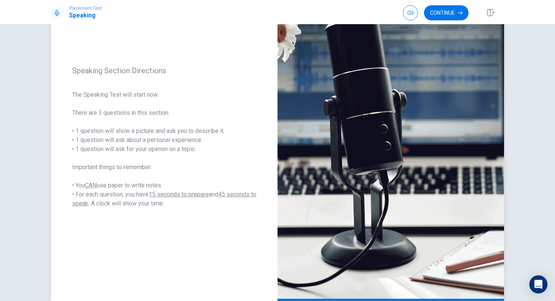
scroll to position [66, 0]
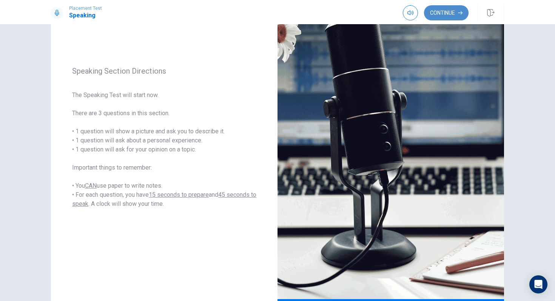
click at [449, 14] on button "Continue" at bounding box center [446, 12] width 45 height 15
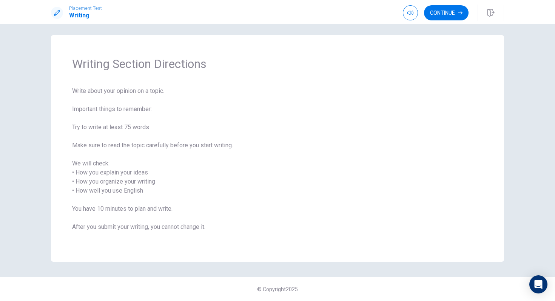
scroll to position [2, 0]
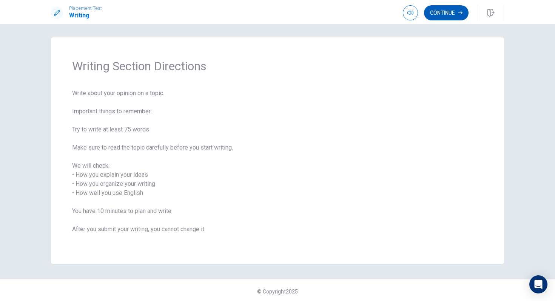
click at [450, 12] on button "Continue" at bounding box center [446, 12] width 45 height 15
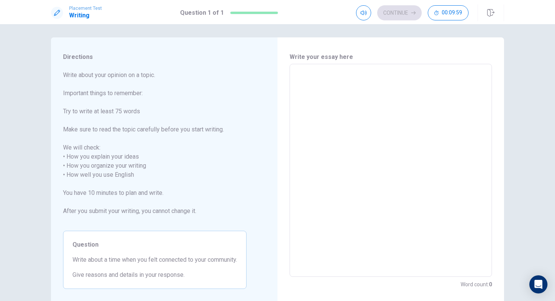
click at [381, 94] on textarea at bounding box center [391, 170] width 192 height 200
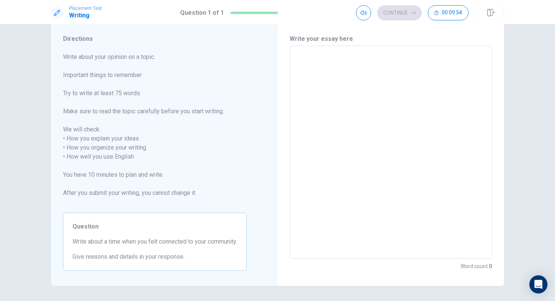
scroll to position [21, 0]
type textarea "S"
type textarea "x"
type textarea "Si"
type textarea "x"
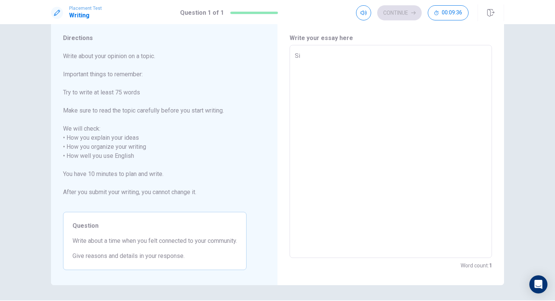
type textarea "Sin"
type textarea "x"
type textarea "Sinc"
type textarea "x"
type textarea "Since"
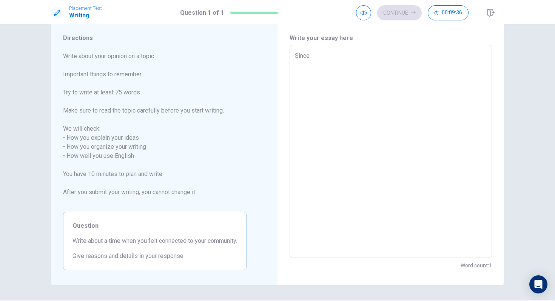
type textarea "x"
type textarea "Since"
type textarea "x"
type textarea "Since I"
type textarea "x"
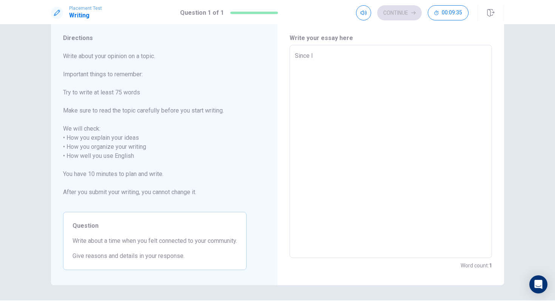
type textarea "Since I"
type textarea "x"
type textarea "Since I w"
type textarea "x"
type textarea "Since I wa"
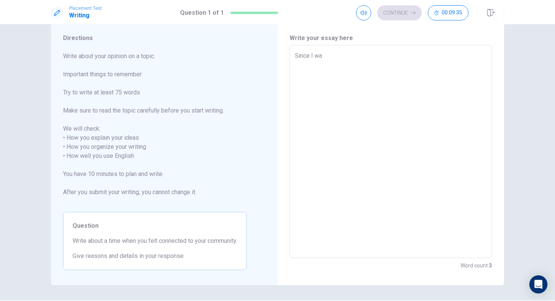
type textarea "x"
type textarea "Since I was"
type textarea "x"
type textarea "Since I was"
type textarea "x"
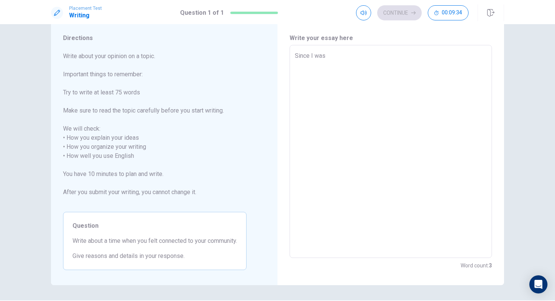
type textarea "Since I was."
type textarea "x"
type textarea "Since I was."
type textarea "x"
type textarea "Since I was"
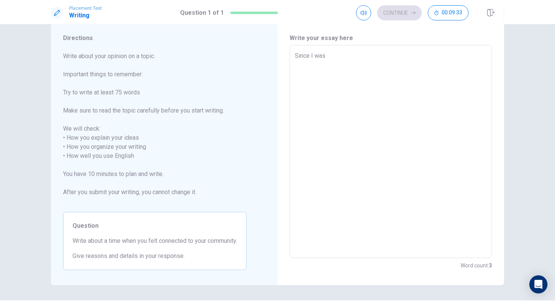
type textarea "x"
type textarea "Since I was"
type textarea "x"
type textarea "Since I was a"
type textarea "x"
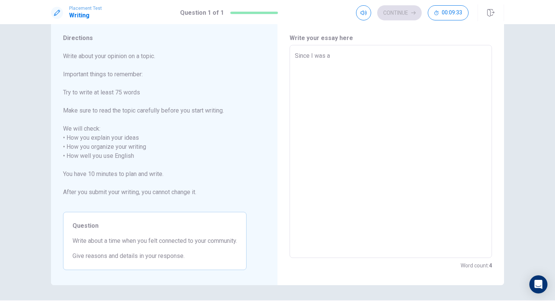
type textarea "Since I was a"
type textarea "x"
type textarea "Since I was a k"
type textarea "x"
type textarea "Since I was a ki"
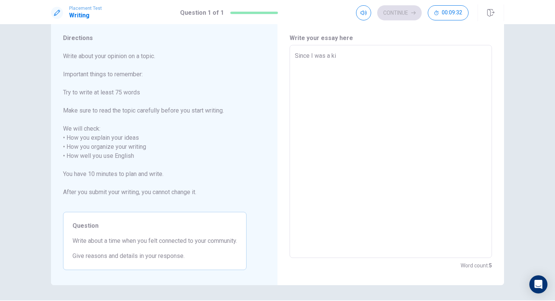
type textarea "x"
type textarea "Since I was a kid"
type textarea "x"
type textarea "Since I was a kid"
type textarea "x"
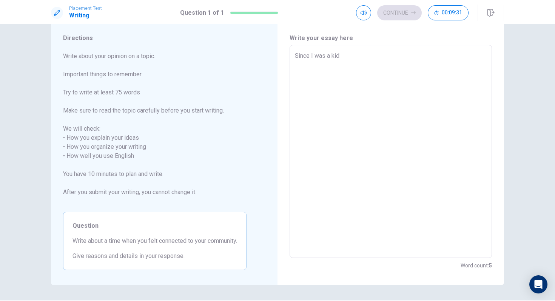
type textarea "Since I was a kid I"
type textarea "x"
type textarea "Since I was a kid I"
type textarea "x"
type textarea "Since I was a kid I h"
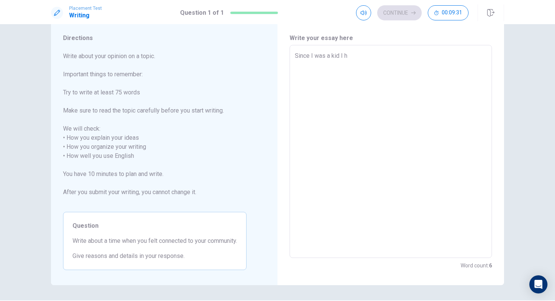
type textarea "x"
type textarea "Since I was a kid I ha"
type textarea "x"
type textarea "Since I was a kid I hav"
type textarea "x"
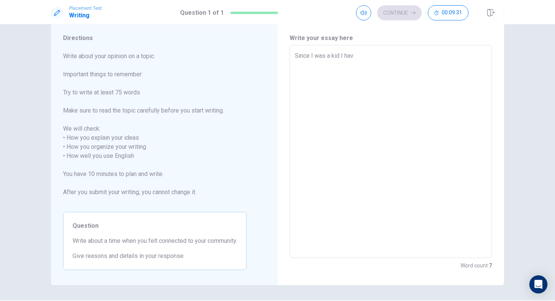
type textarea "Since I was a kid I have"
type textarea "x"
type textarea "Since I was a kid I have"
type textarea "x"
type textarea "Since I was a kid I have b"
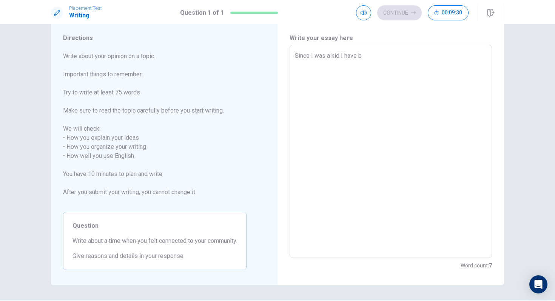
type textarea "x"
type textarea "Since I was a kid I have be"
type textarea "x"
type textarea "Since I was a kid I have bee"
type textarea "x"
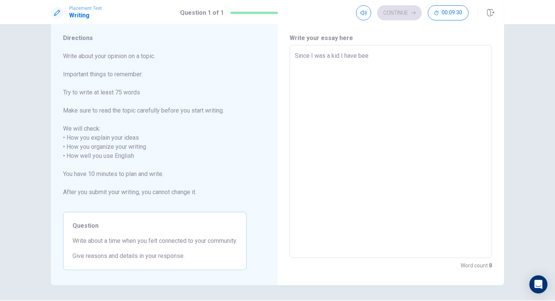
type textarea "Since I was a kid I have been"
type textarea "x"
type textarea "Since I was a kid I have been"
type textarea "x"
type textarea "Since I was a kid I have been s"
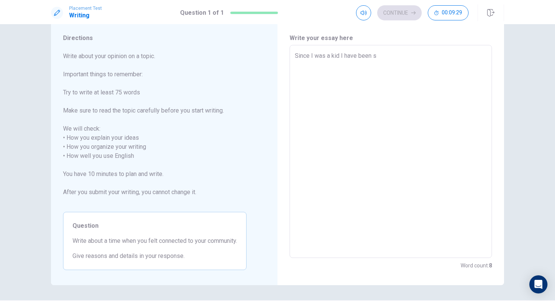
type textarea "x"
type textarea "Since I was a kid I have been st"
type textarea "x"
type textarea "Since I was a kid I have been stu"
type textarea "x"
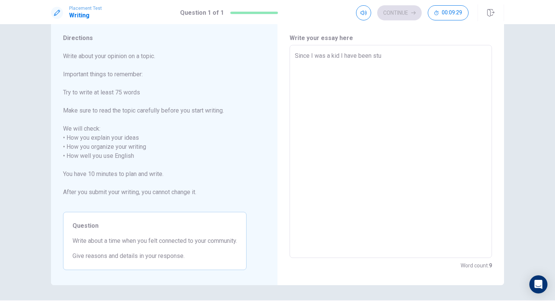
type textarea "Since I was a kid I have been stud"
type textarea "x"
type textarea "Since I was a kid I have been study"
type textarea "x"
type textarea "Since I was a kid I have been studyi"
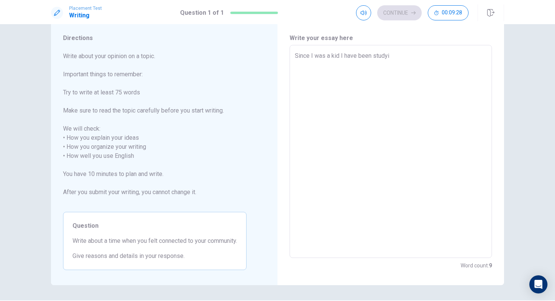
type textarea "x"
type textarea "Since I was a kid I have been studyin"
type textarea "x"
type textarea "Since I was a kid I have been studying"
type textarea "x"
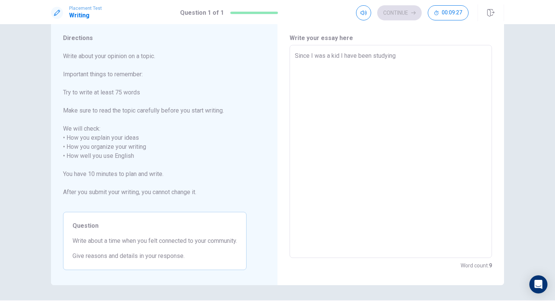
type textarea "Since I was a kid I have been studying"
type textarea "x"
type textarea "Since I was a kid I have been studying i"
type textarea "x"
type textarea "Since I was a kid I have been studying in"
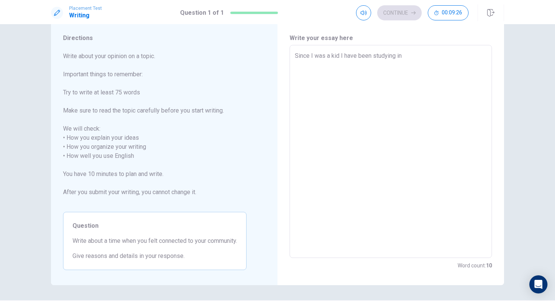
type textarea "x"
type textarea "Since I was a kid I have been studying in"
type textarea "x"
type textarea "Since I was a kid I have been studying in m"
type textarea "x"
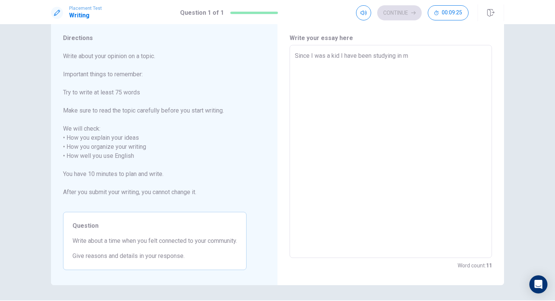
type textarea "Since I was a kid I have been studying in my"
type textarea "x"
type textarea "Since I was a kid I have been studying in m"
type textarea "x"
type textarea "Since I was a kid I have been studying in"
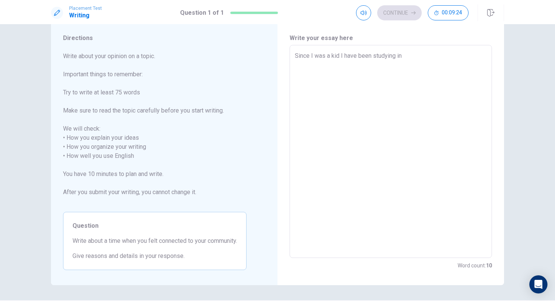
type textarea "x"
type textarea "Since I was a kid I have been studying in t"
type textarea "x"
type textarea "Since I was a kid I have been studying in th"
type textarea "x"
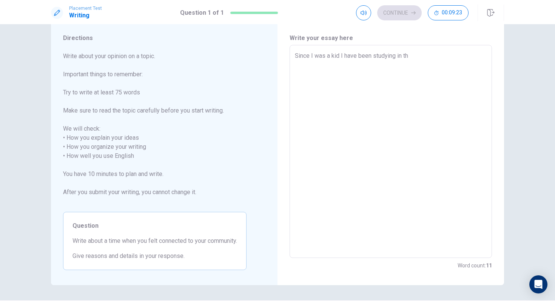
type textarea "Since I was a kid I have been studying in the"
type textarea "x"
type textarea "Since I was a kid I have been studying in the"
type textarea "x"
type textarea "Since I was a kid I have been studying in the s"
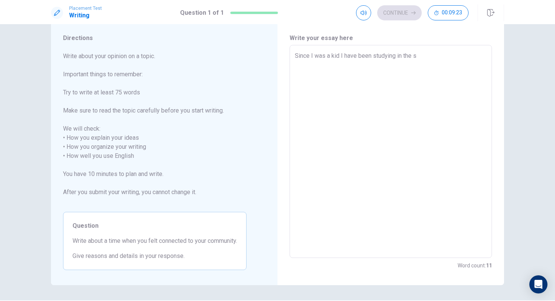
type textarea "x"
type textarea "Since I was a kid I have been studying in the sa"
type textarea "x"
type textarea "Since I was a kid I have been studying in the [PERSON_NAME]"
type textarea "x"
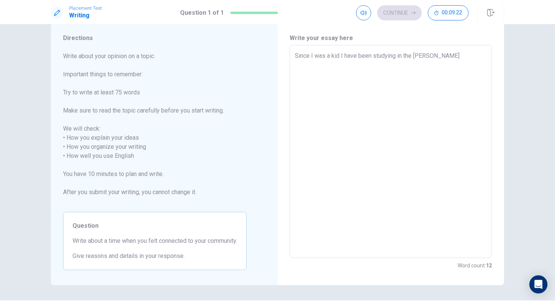
type textarea "Since I was a kid I have been studying in the same"
type textarea "x"
type textarea "Since I was a kid I have been studying in the same"
type textarea "x"
type textarea "Since I was a kid I have been studying in the same s"
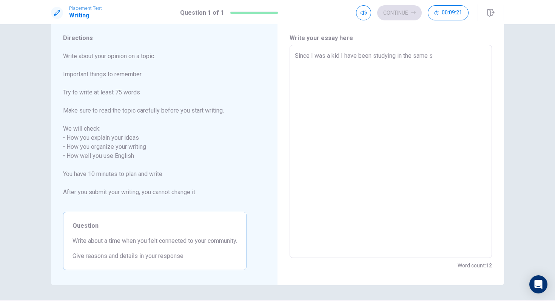
type textarea "x"
type textarea "Since I was a kid I have been studying in the same sc"
type textarea "x"
type textarea "Since I was a kid I have been studying in the same sch"
type textarea "x"
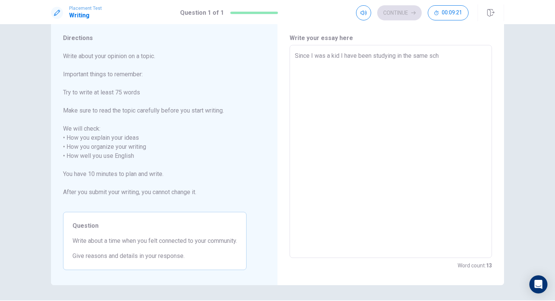
type textarea "Since I was a kid I have been studying in the same scho"
type textarea "x"
type textarea "Since I was a kid I have been studying in the same schoo"
type textarea "x"
type textarea "Since I was a kid I have been studying in the same school"
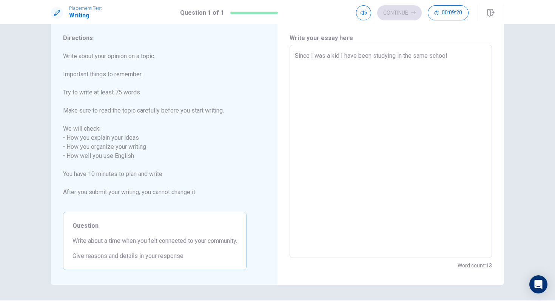
type textarea "x"
type textarea "Since I was a kid I have been studying in the same school"
type textarea "x"
type textarea "Since I was a kid I have been studying in the same school a"
type textarea "x"
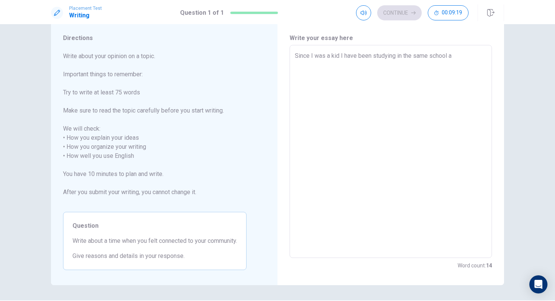
type textarea "Since I was a kid I have been studying in the same school an"
type textarea "x"
type textarea "Since I was a kid I have been studying in the same school and"
type textarea "x"
type textarea "Since I was a kid I have been studying in the same school and"
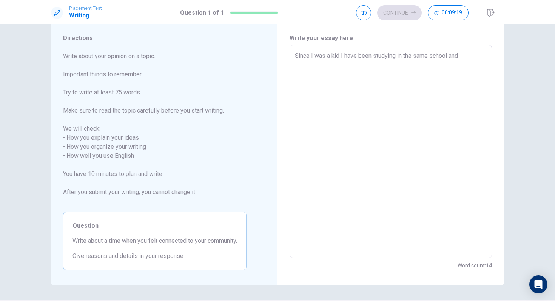
type textarea "x"
type textarea "Since I was a kid I have been studying in the same school and g"
type textarea "x"
type textarea "Since I was a kid I have been studying in the same school and gr"
type textarea "x"
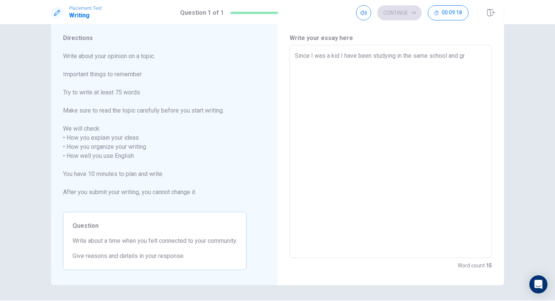
type textarea "Since I was a kid I have been studying in the same school and gro"
type textarea "x"
type textarea "Since I was a kid I have been studying in the same school and grow"
type textarea "x"
type textarea "Since I was a kid I have been studying in the same school and grown"
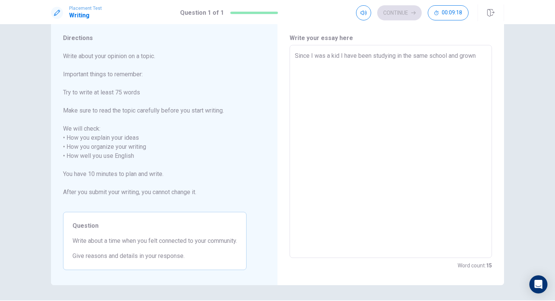
type textarea "x"
type textarea "Since I was a kid I have been studying in the same school and grown"
type textarea "x"
type textarea "Since I was a kid I have been studying in the same school and grown u"
type textarea "x"
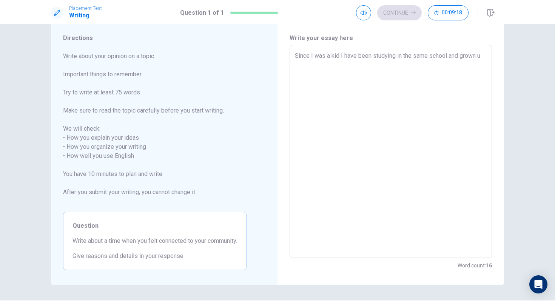
type textarea "Since I was a kid I have been studying in the same school and grown up"
type textarea "x"
type textarea "Since I was a kid I have been studying in the same school and grown up"
type textarea "x"
type textarea "Since I was a kid I have been studying in the same school and grown up w"
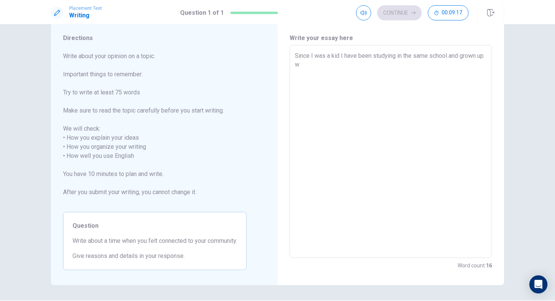
type textarea "x"
type textarea "Since I was a kid I have been studying in the same school and grown up wi"
type textarea "x"
type textarea "Since I was a kid I have been studying in the same school and grown up wit"
type textarea "x"
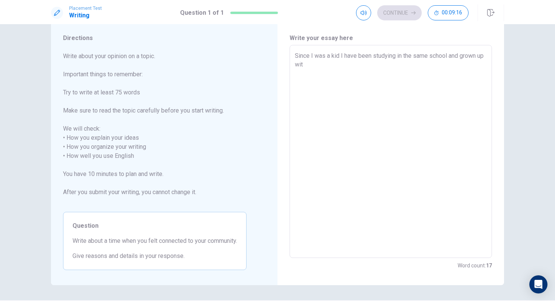
type textarea "Since I was a kid I have been studying in the same school and grown up with"
type textarea "x"
type textarea "Since I was a kid I have been studying in the same school and grown up with"
type textarea "x"
type textarea "Since I was a kid I have been studying in the same school and grown up with t"
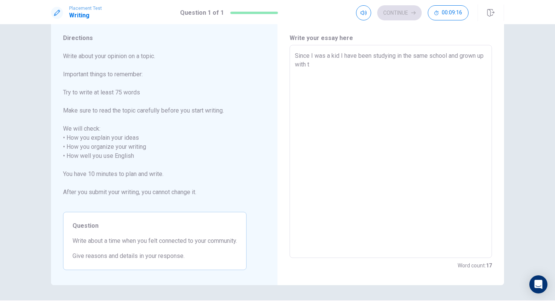
type textarea "x"
type textarea "Since I was a kid I have been studying in the same school and grown up with th"
type textarea "x"
type textarea "Since I was a kid I have been studying in the same school and grown up with the"
type textarea "x"
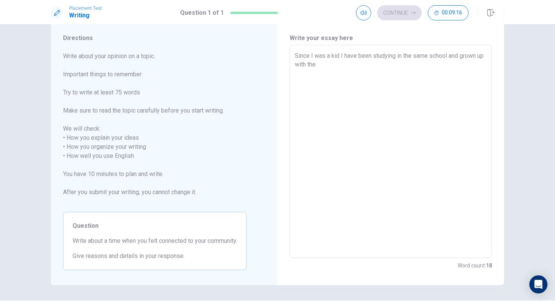
type textarea "Since I was a kid I have been studying in the same school and grown up with the"
type textarea "x"
type textarea "Since I was a kid I have been studying in the same school and grown up with the…"
type textarea "x"
type textarea "Since I was a kid I have been studying in the same school and grown up with the…"
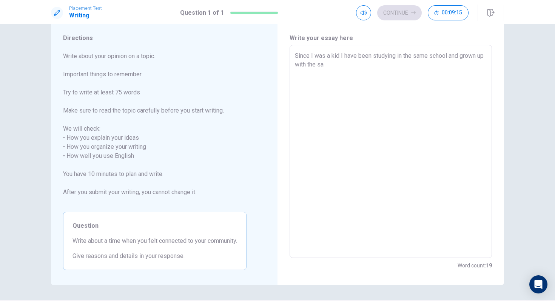
type textarea "x"
type textarea "Since I was a kid I have been studying in the same school and grown up with the…"
type textarea "x"
type textarea "Since I was a kid I have been studying in the same school and grown up with the…"
type textarea "x"
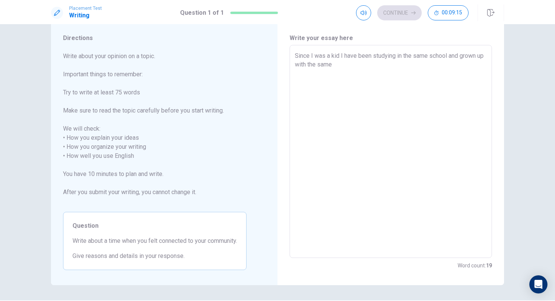
type textarea "Since I was a kid I have been studying in the same school and grown up with the…"
type textarea "x"
type textarea "Since I was a kid I have been studying in the same school and grown up with the…"
type textarea "x"
type textarea "Since I was a kid I have been studying in the same school and grown up with the…"
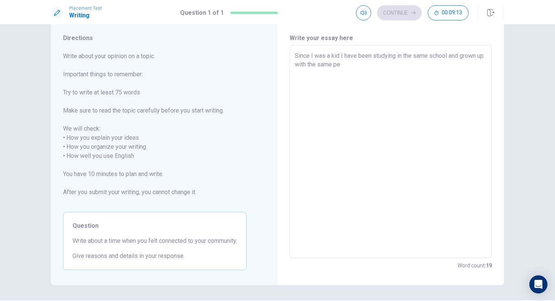
type textarea "x"
type textarea "Since I was a kid I have been studying in the same school and grown up with the…"
type textarea "x"
type textarea "Since I was a kid I have been studying in the same school and grown up with the…"
type textarea "x"
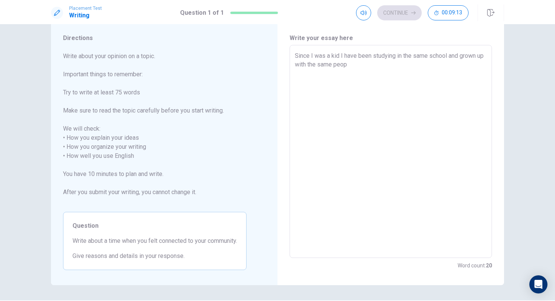
type textarea "Since I was a kid I have been studying in the same school and grown up with the…"
type textarea "x"
type textarea "Since I was a kid I have been studying in the same school and grown up with the…"
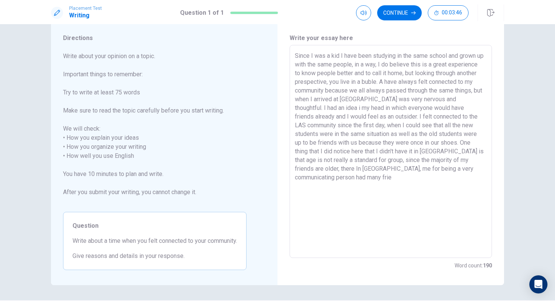
click at [342, 171] on textarea "Since I was a kid I have been studying in the same school and grown up with the…" at bounding box center [391, 151] width 192 height 200
click at [362, 184] on textarea "Since I was a kid I have been studying in the same school and grown up with the…" at bounding box center [391, 151] width 192 height 200
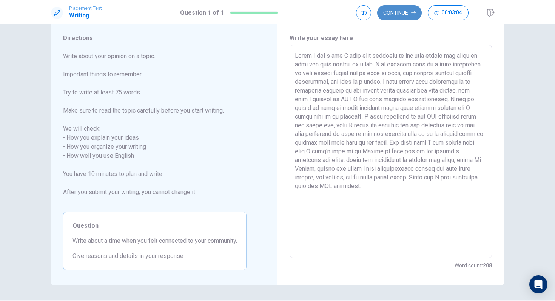
click at [397, 12] on button "Continue" at bounding box center [399, 12] width 45 height 15
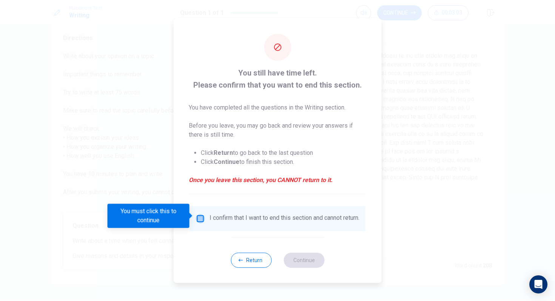
click at [202, 215] on input "You must click this to continue" at bounding box center [200, 218] width 9 height 9
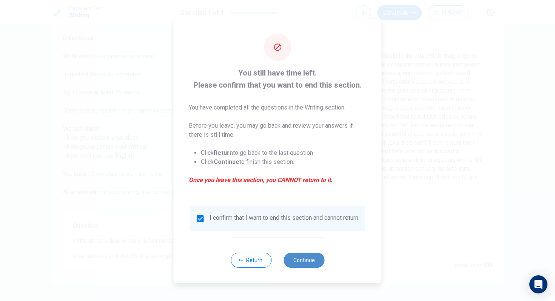
click at [302, 263] on button "Continue" at bounding box center [304, 260] width 41 height 15
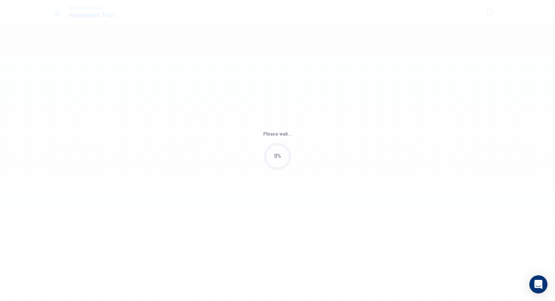
scroll to position [0, 0]
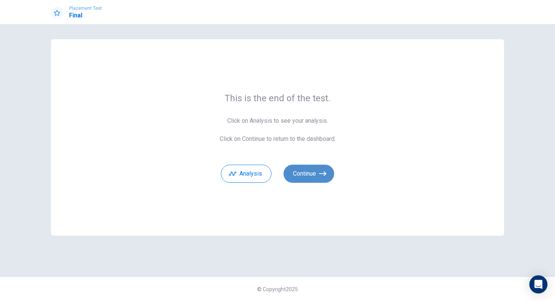
click at [322, 182] on button "Continue" at bounding box center [309, 174] width 51 height 18
